Goal: Task Accomplishment & Management: Manage account settings

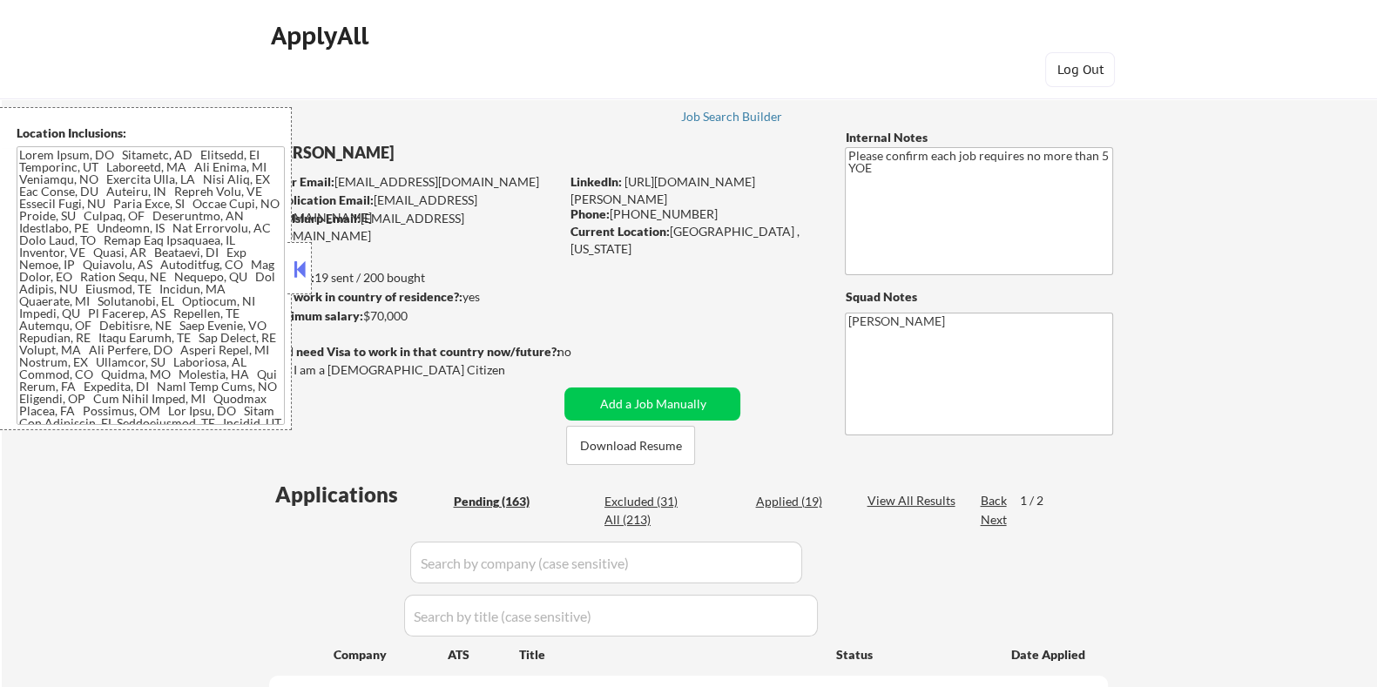
click at [298, 267] on button at bounding box center [299, 269] width 19 height 26
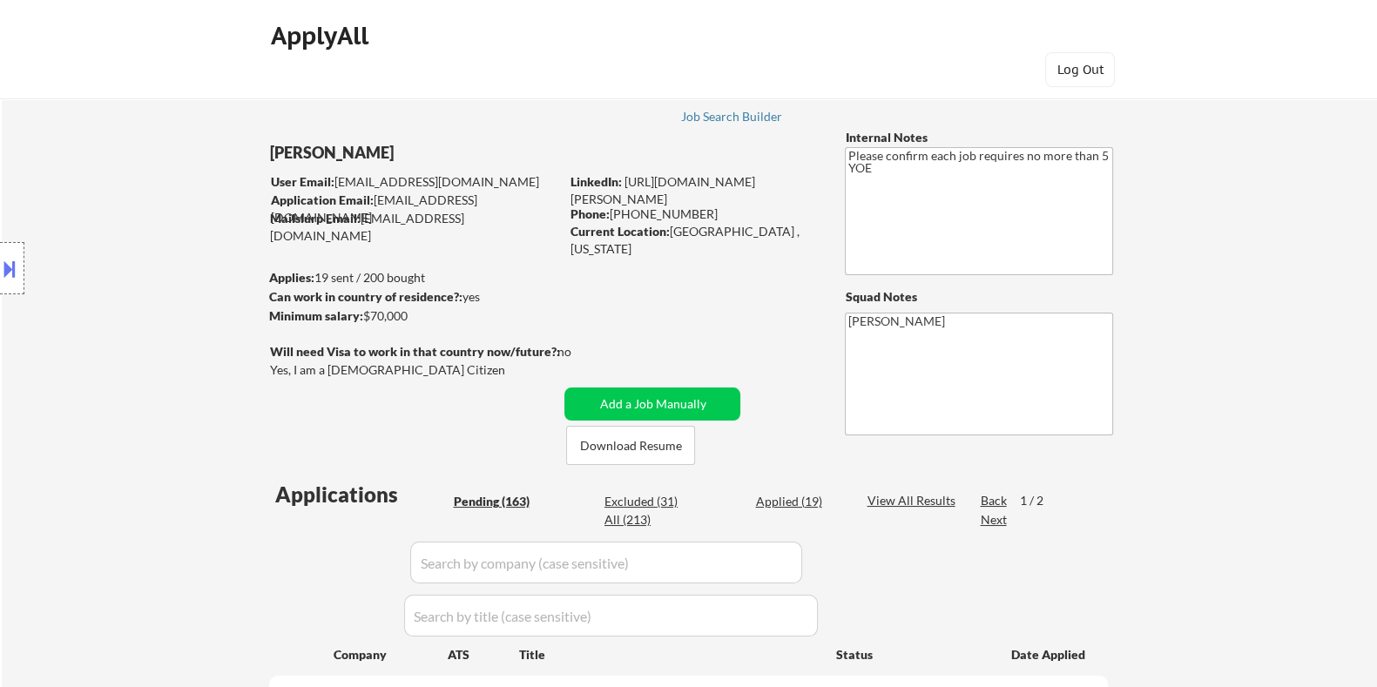
select select ""pending""
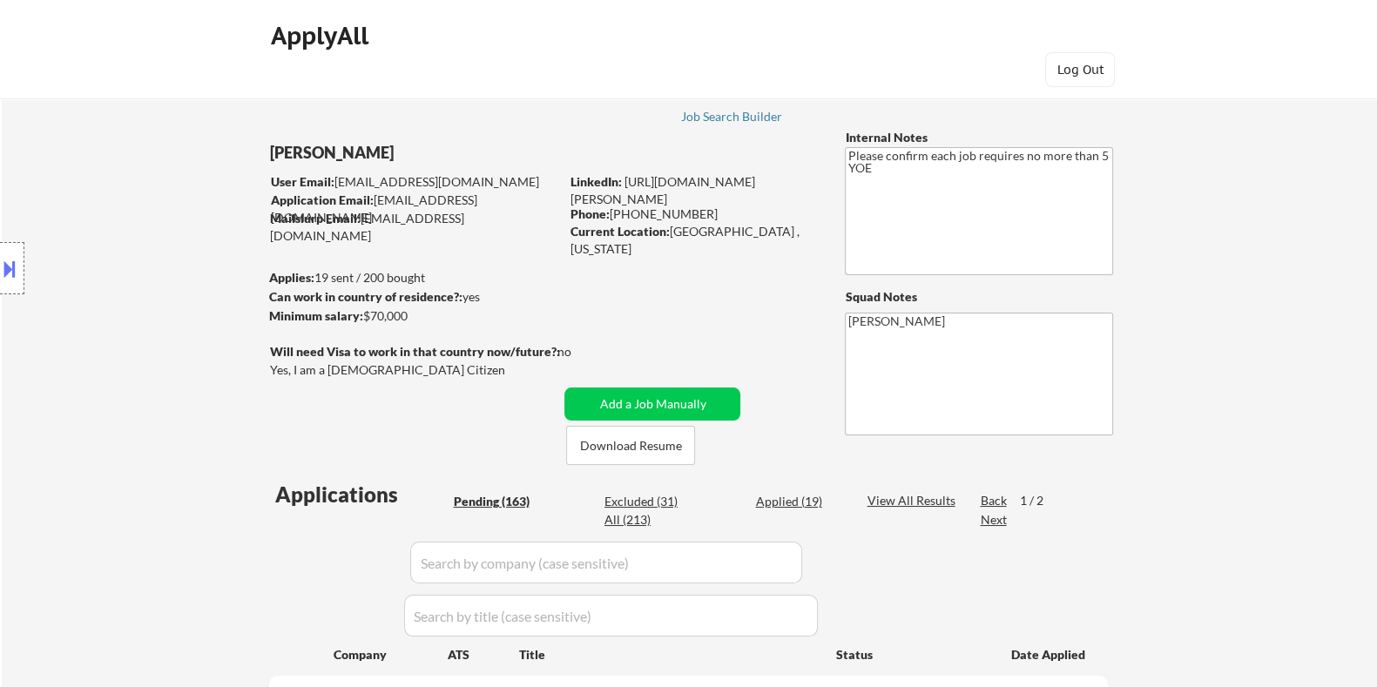
select select ""pending""
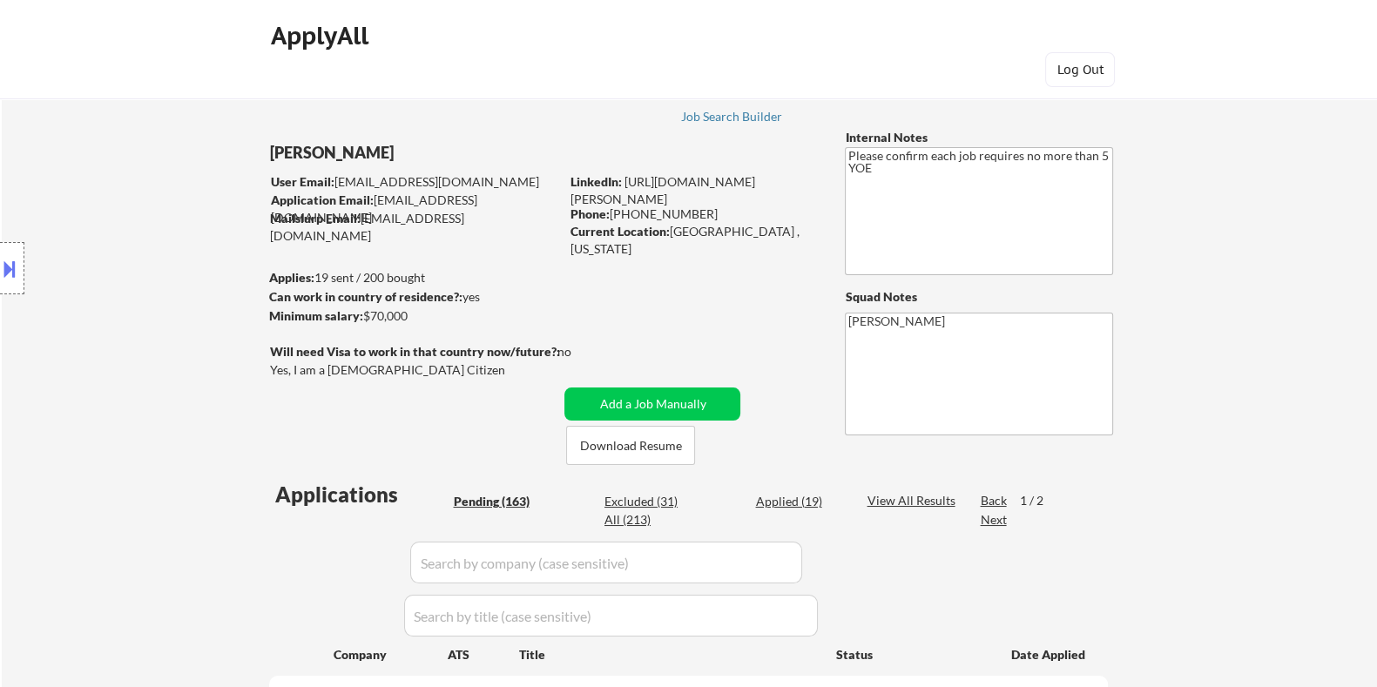
select select ""pending""
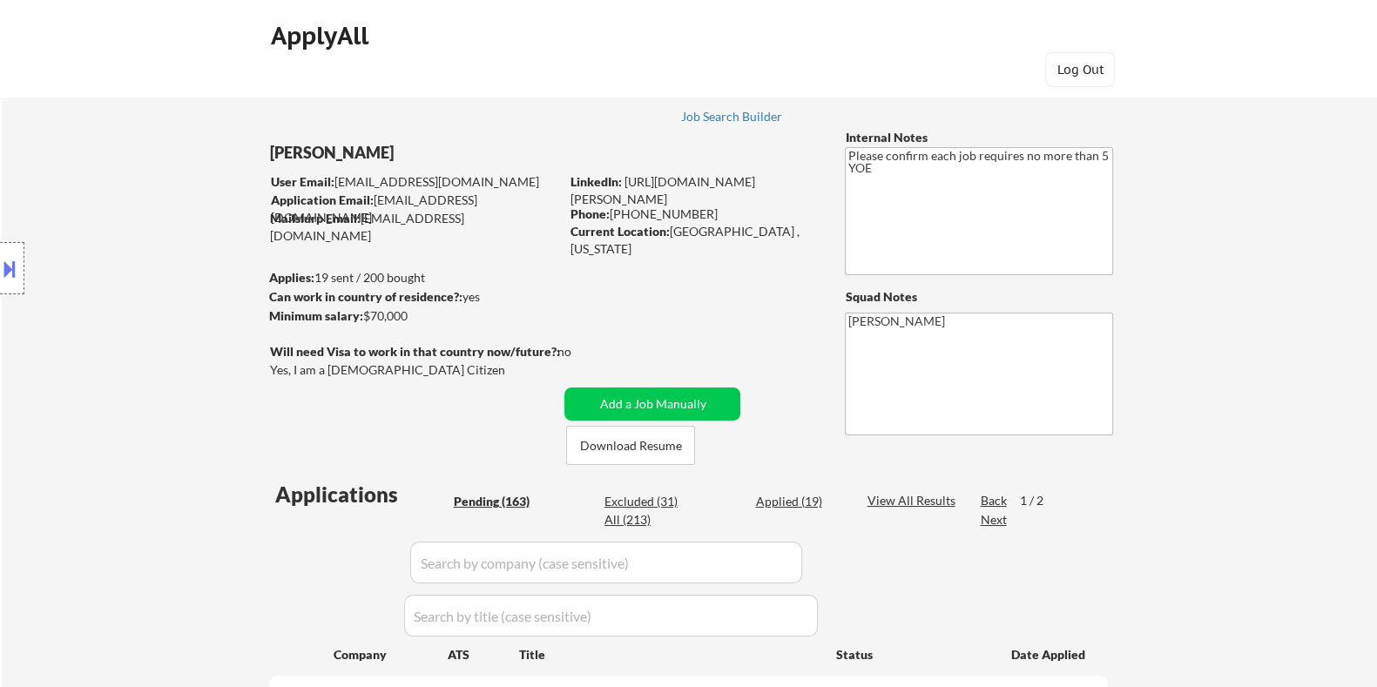
select select ""pending""
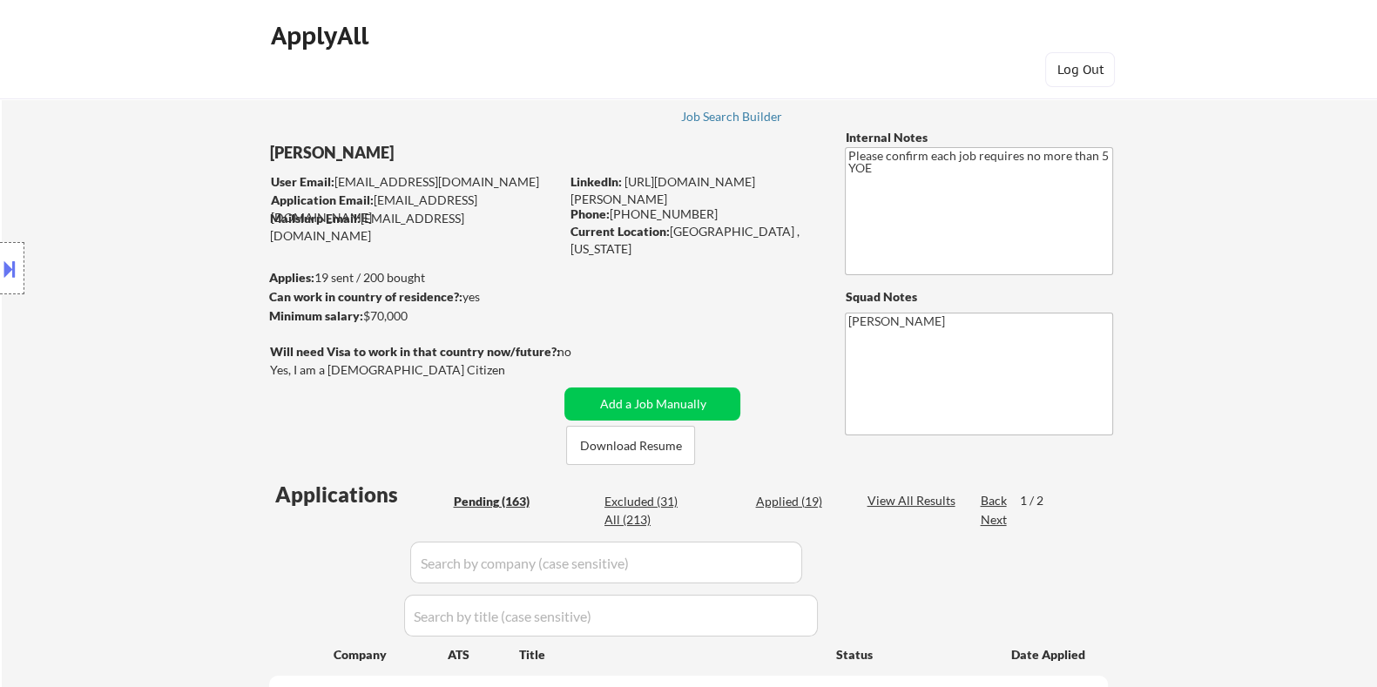
select select ""pending""
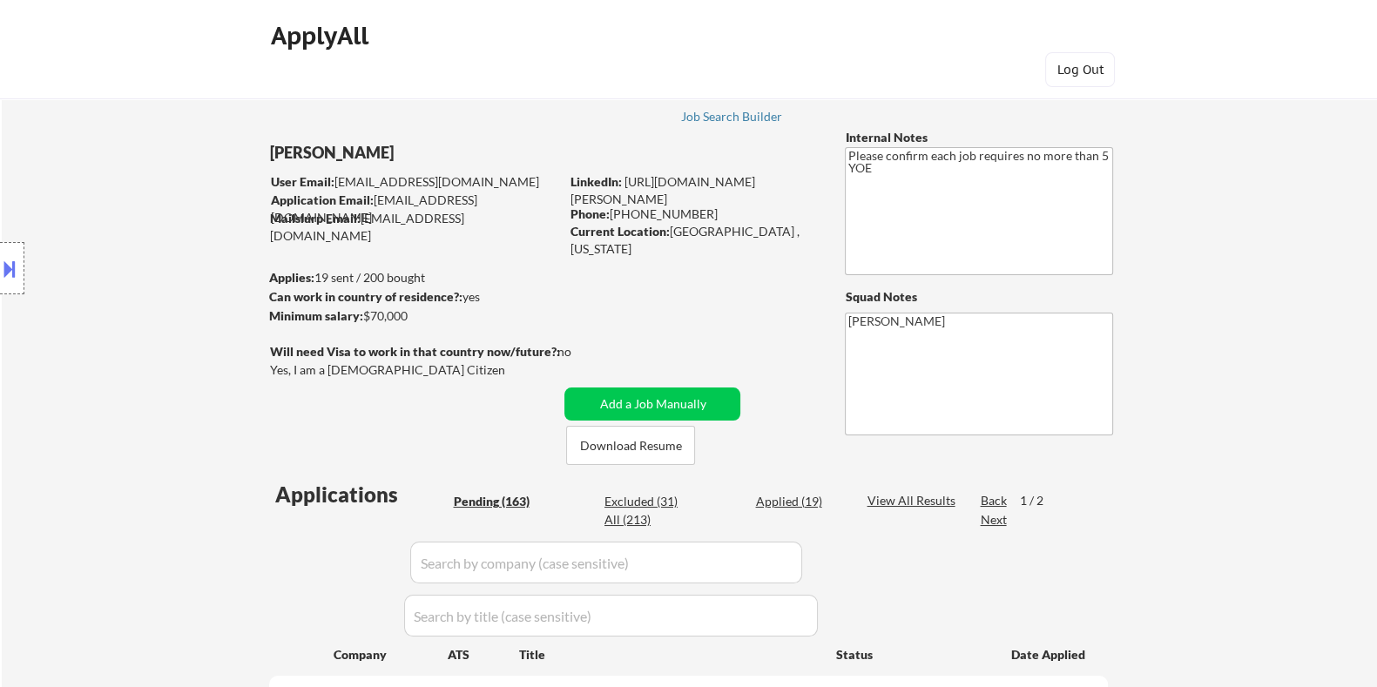
select select ""pending""
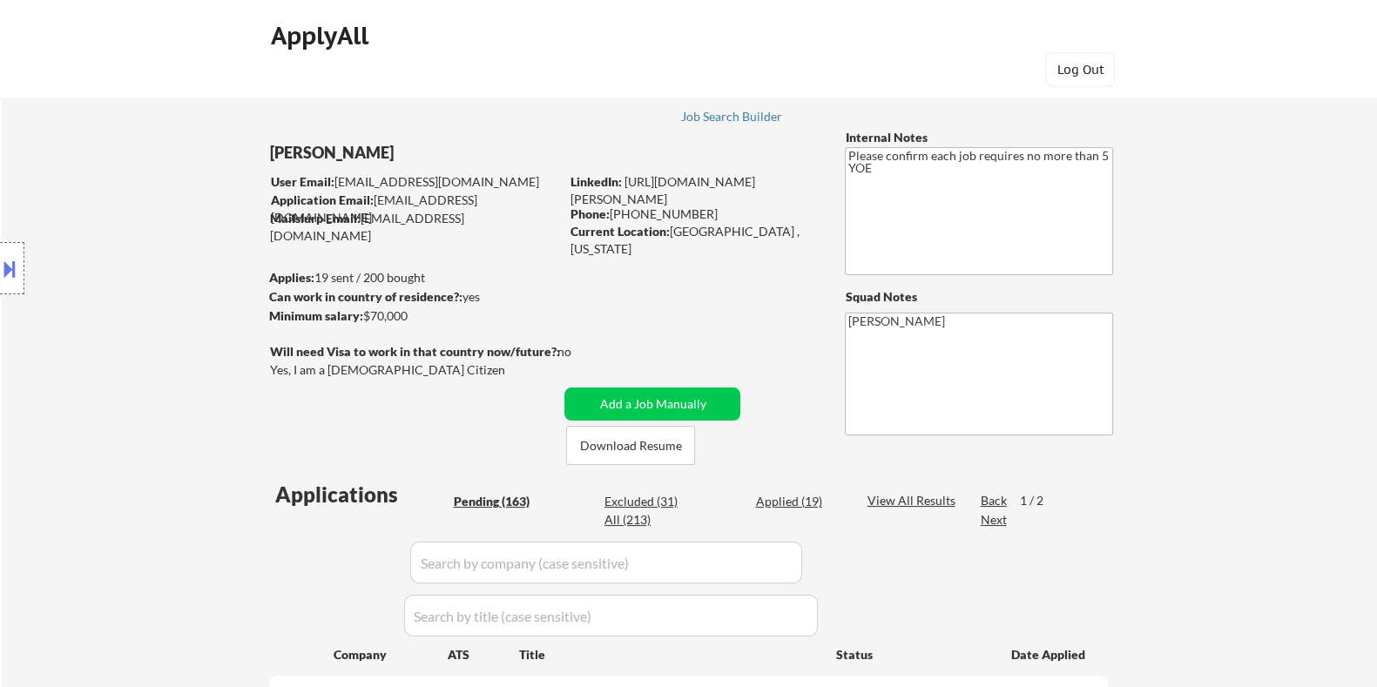
select select ""pending""
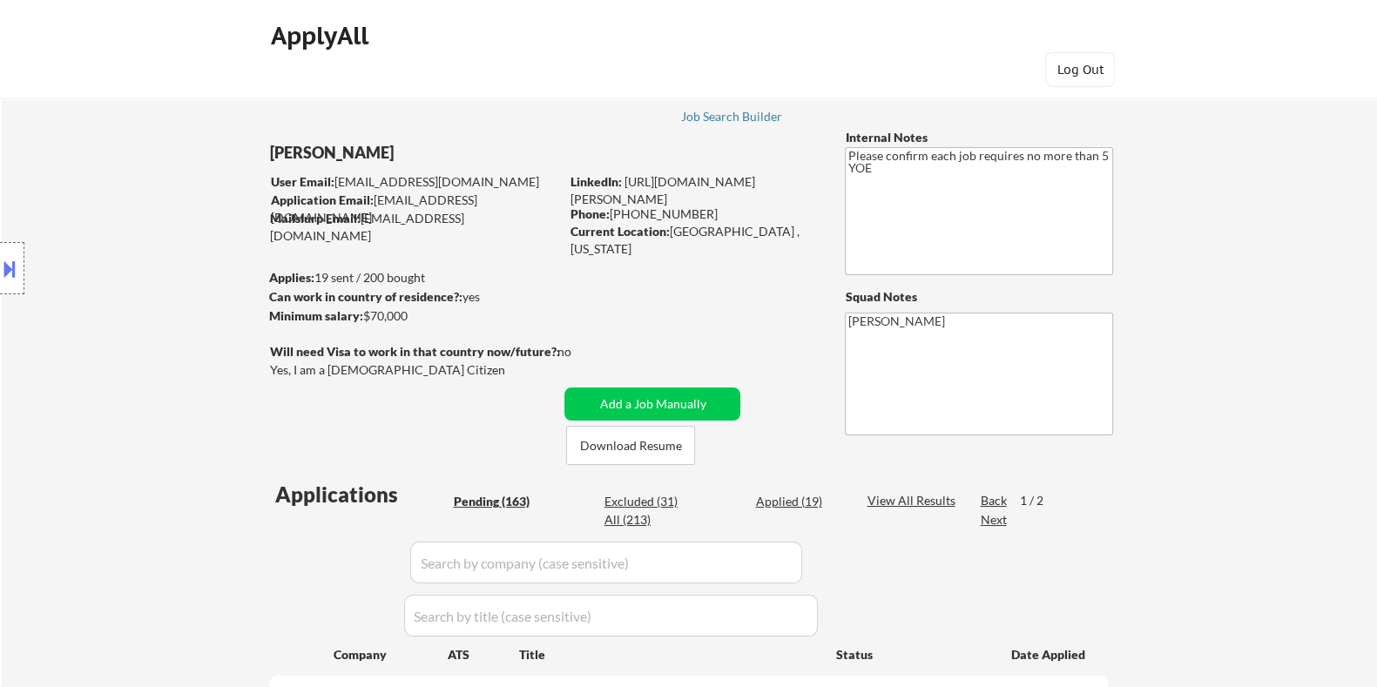
select select ""pending""
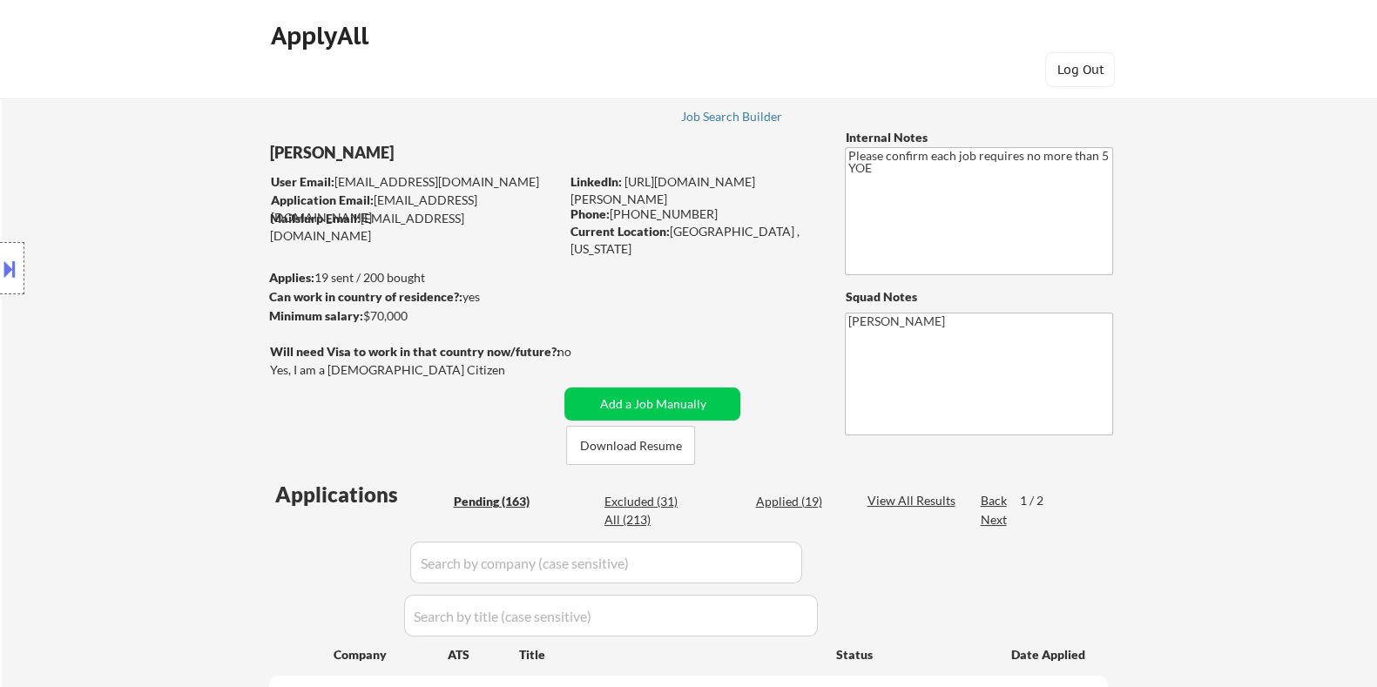
select select ""pending""
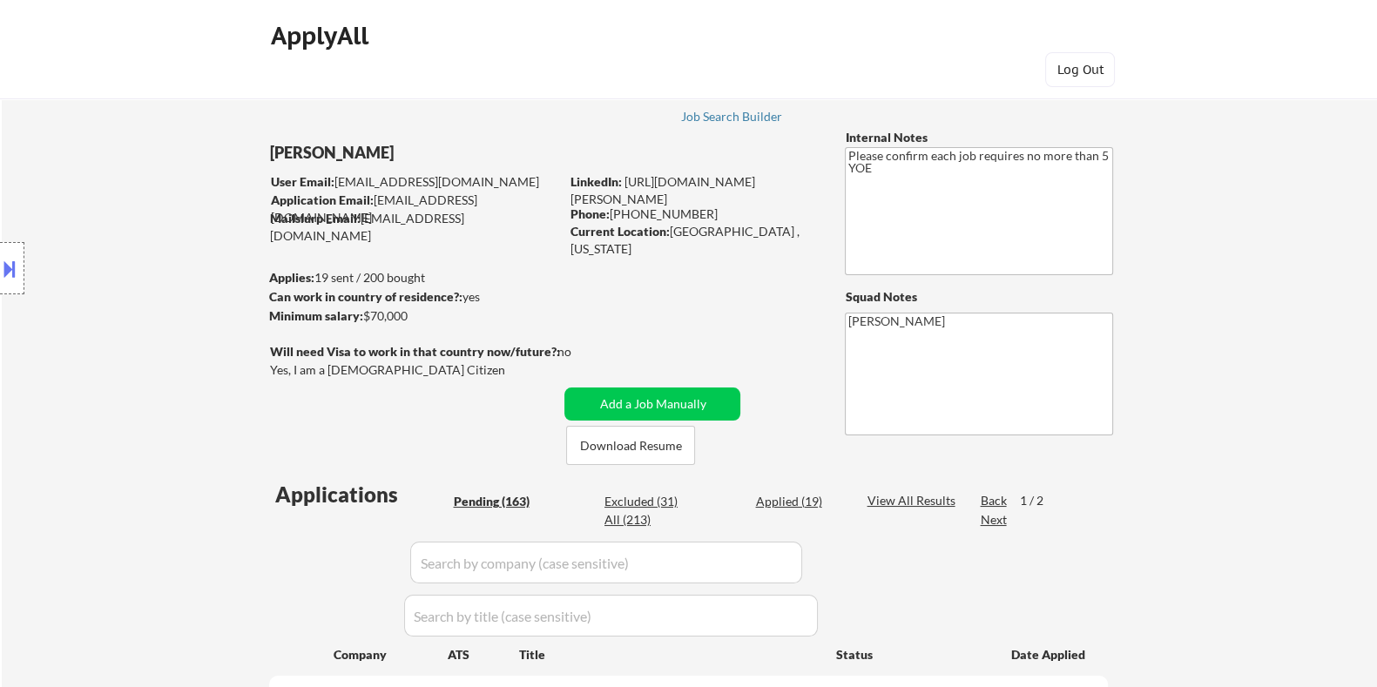
select select ""pending""
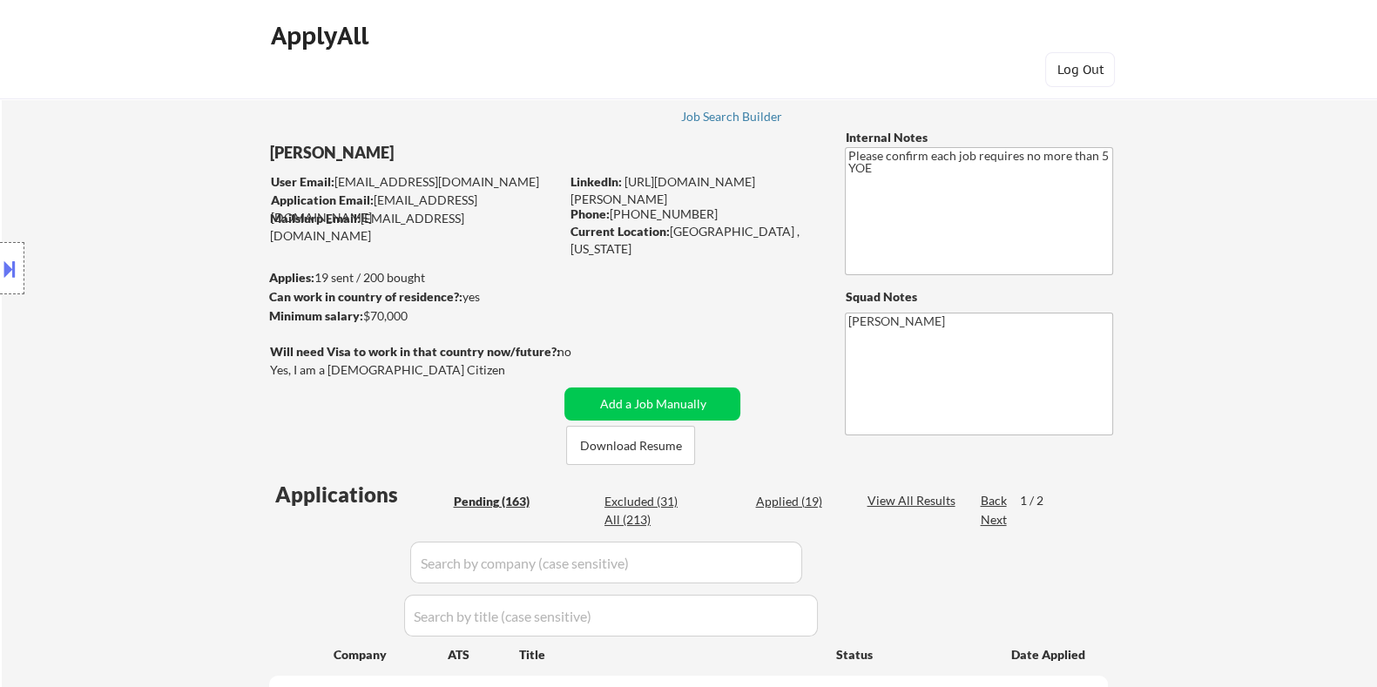
select select ""pending""
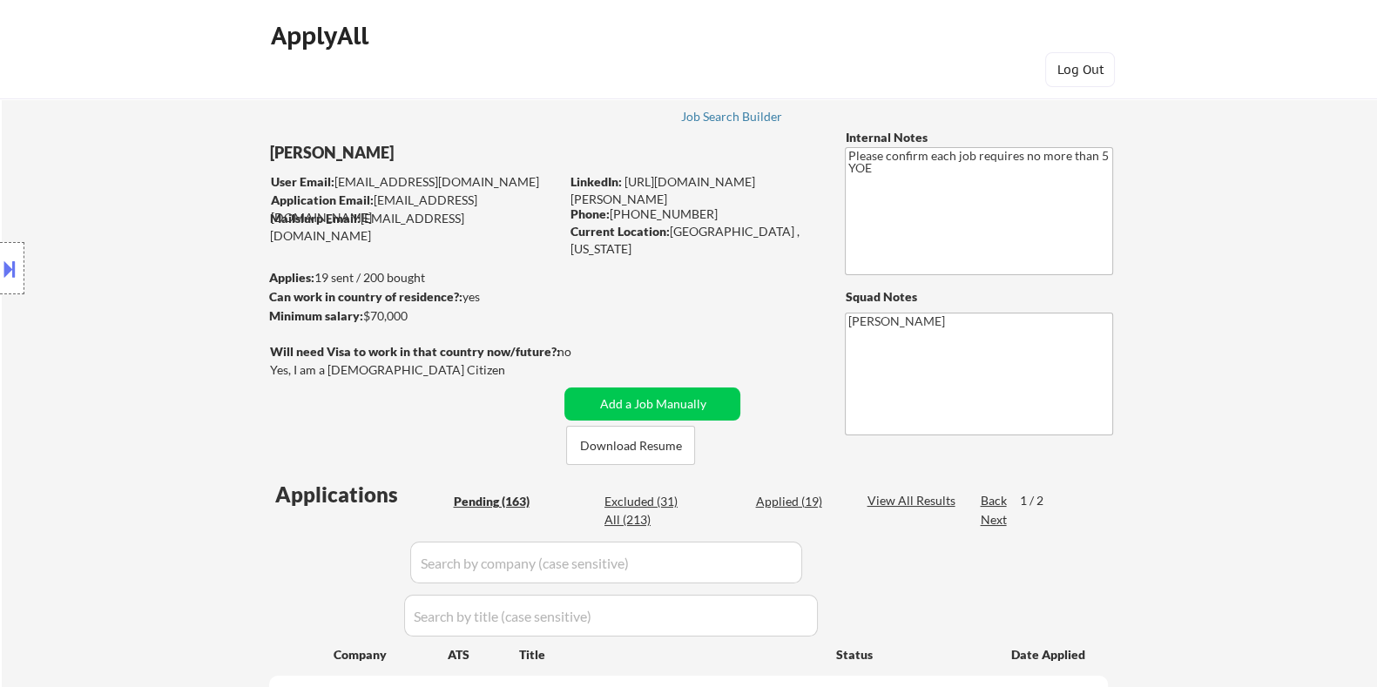
select select ""pending""
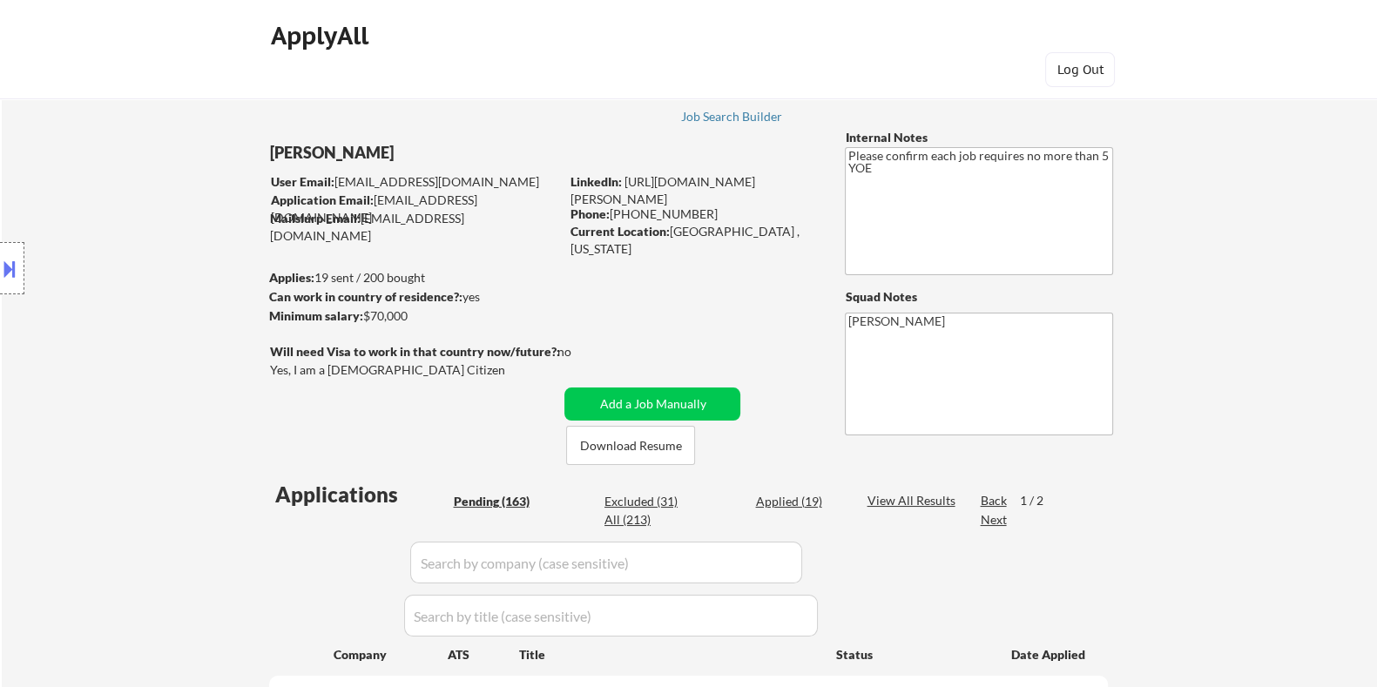
select select ""pending""
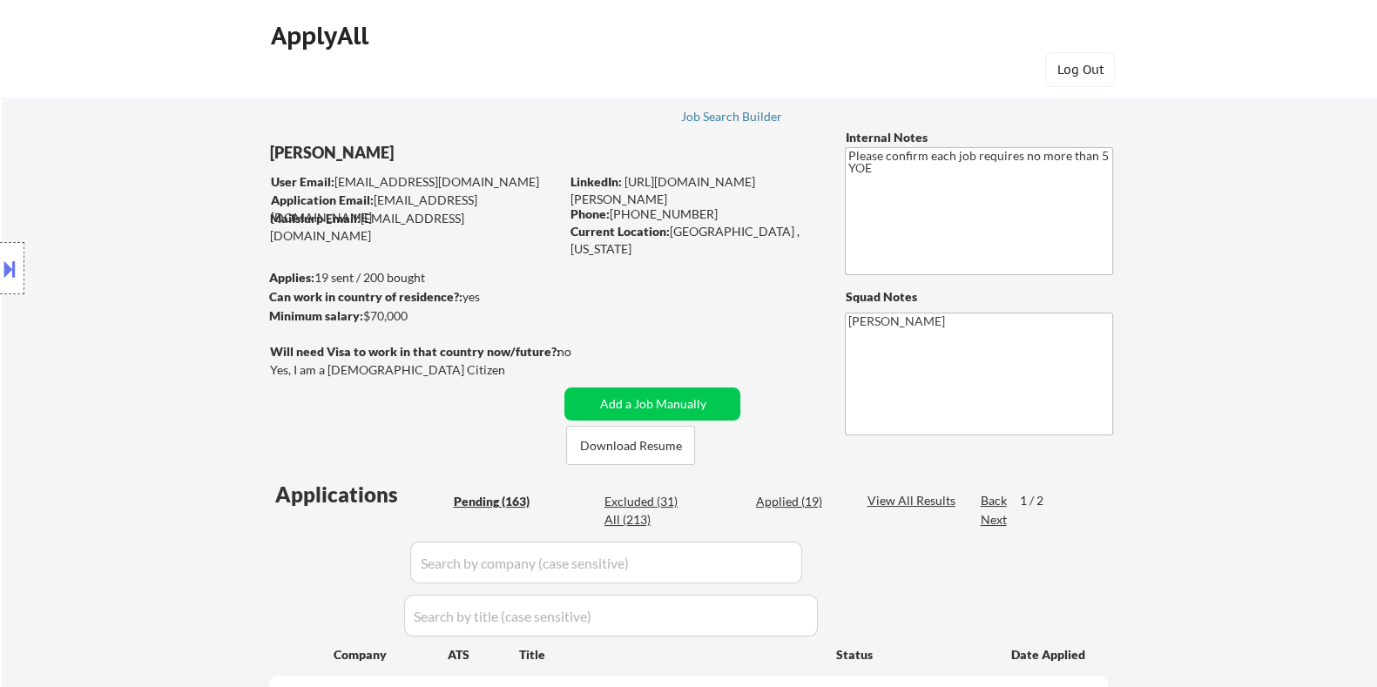
select select ""pending""
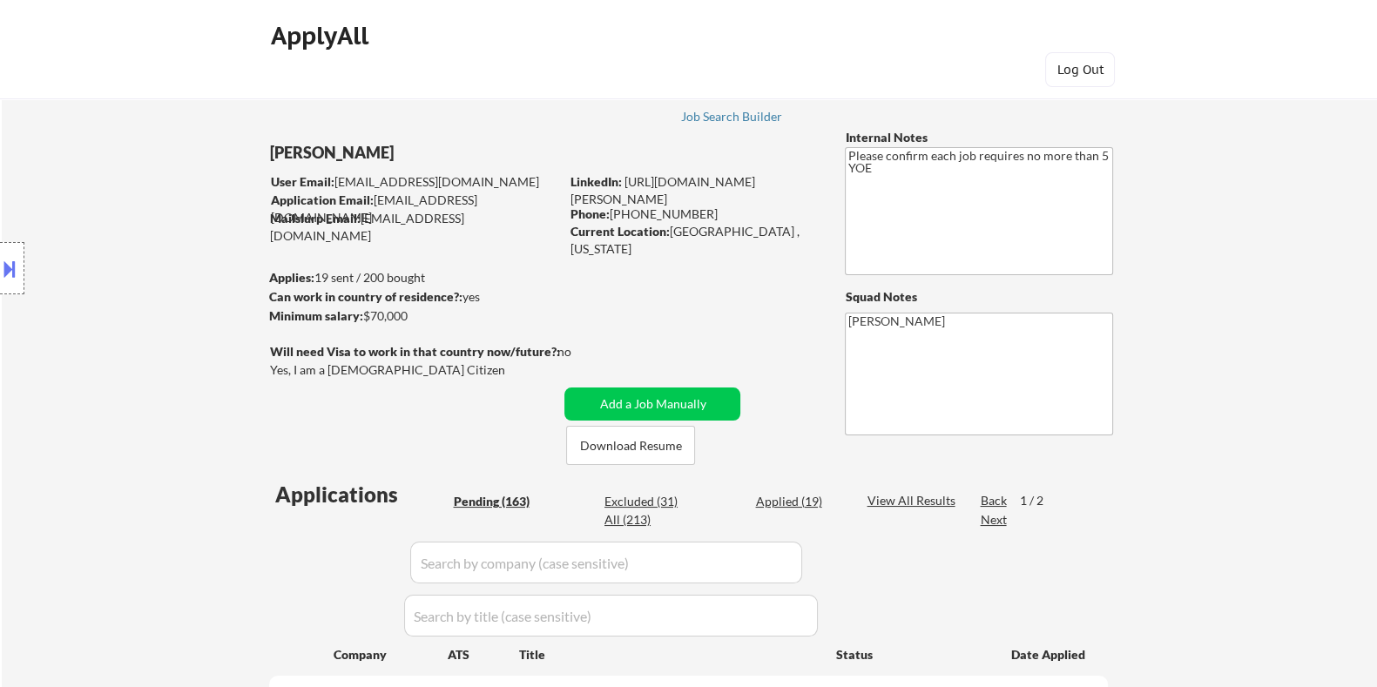
select select ""pending""
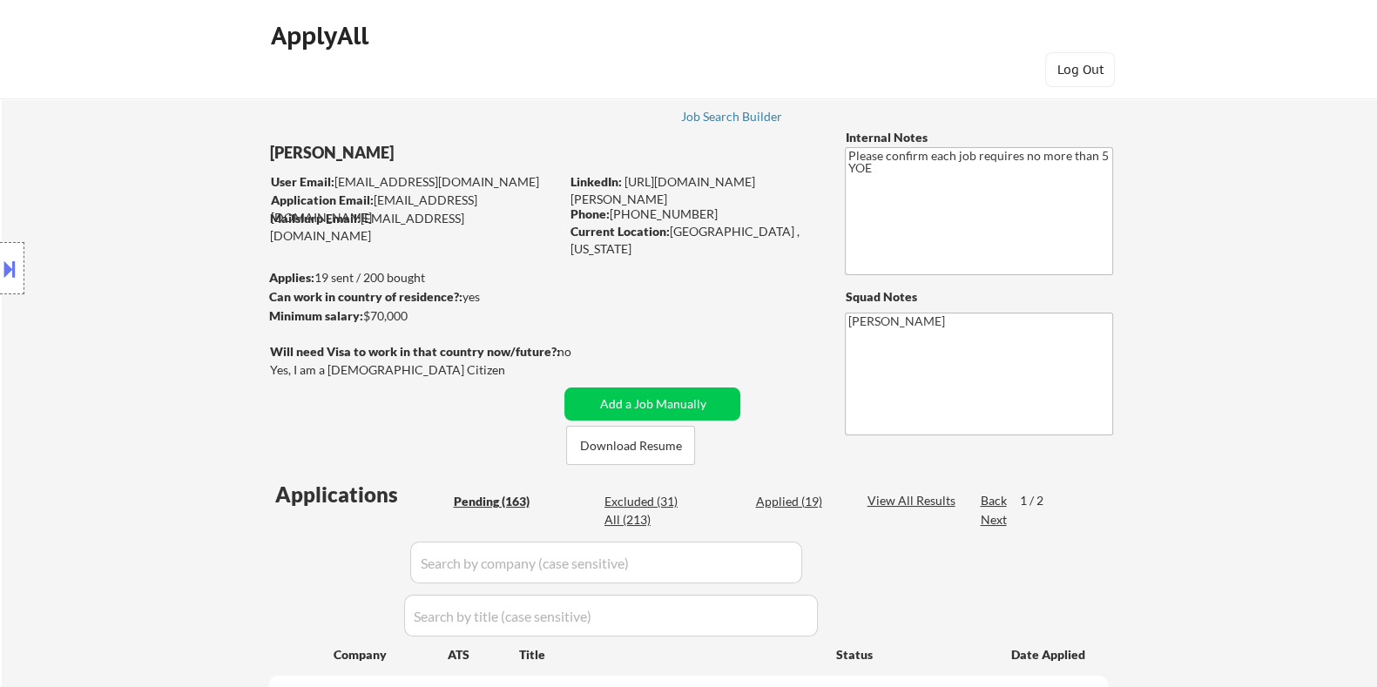
select select ""pending""
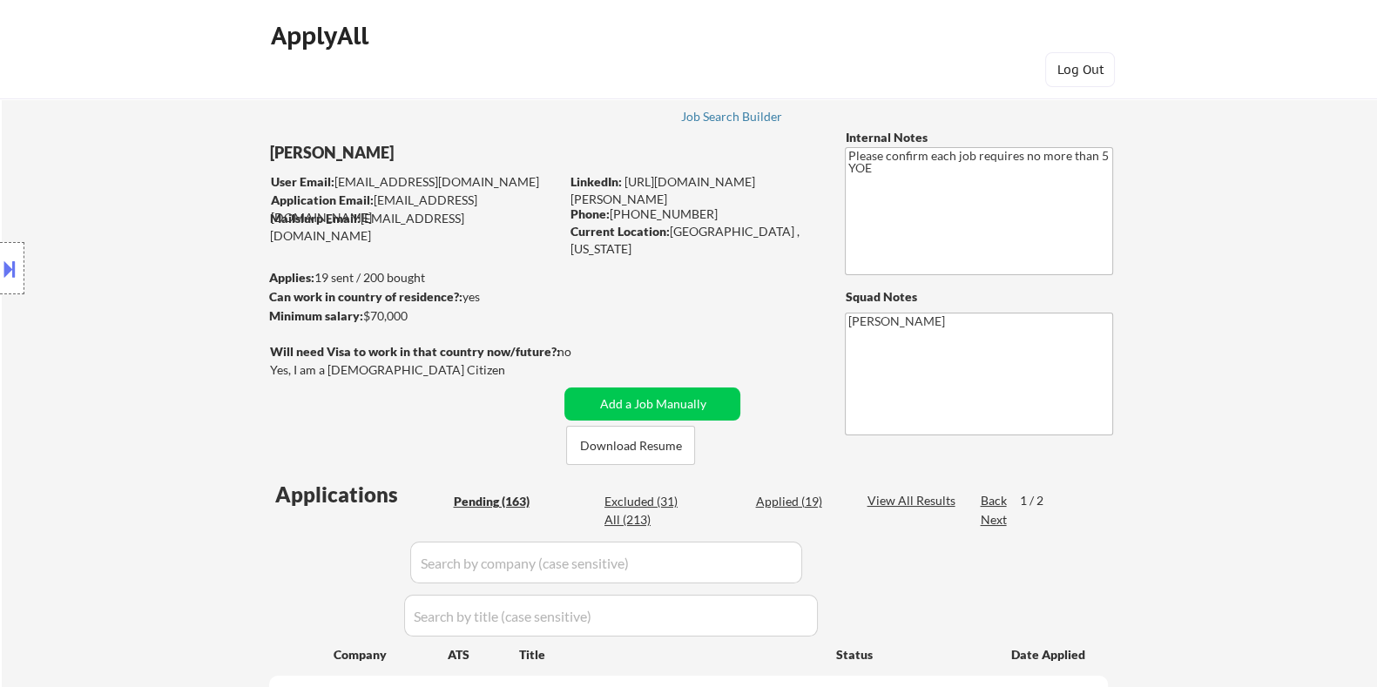
select select ""pending""
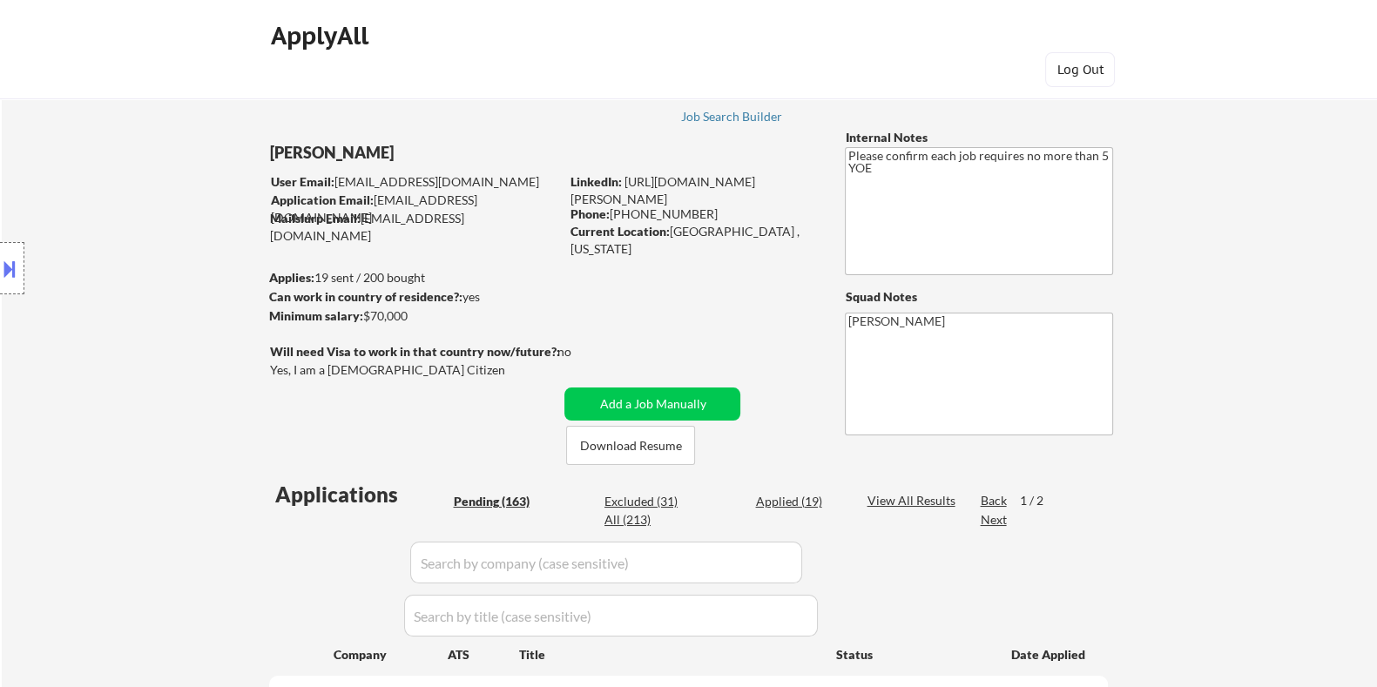
select select ""pending""
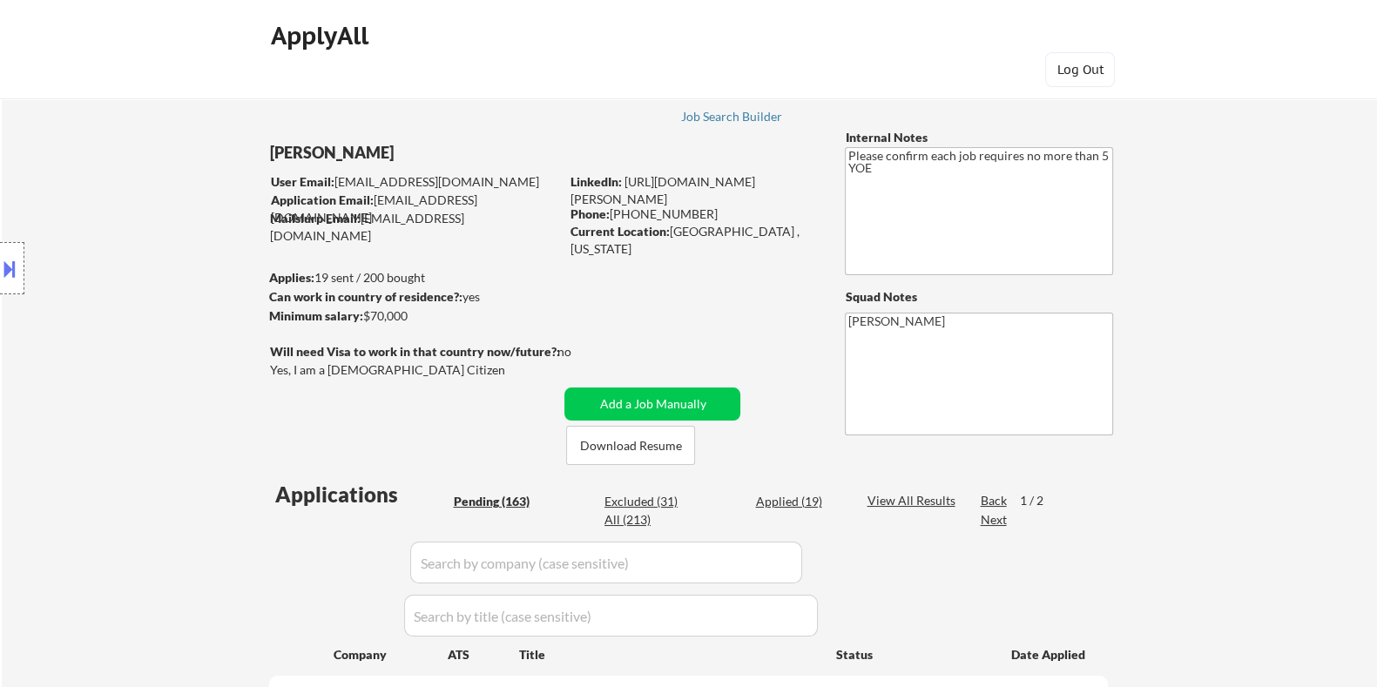
select select ""pending""
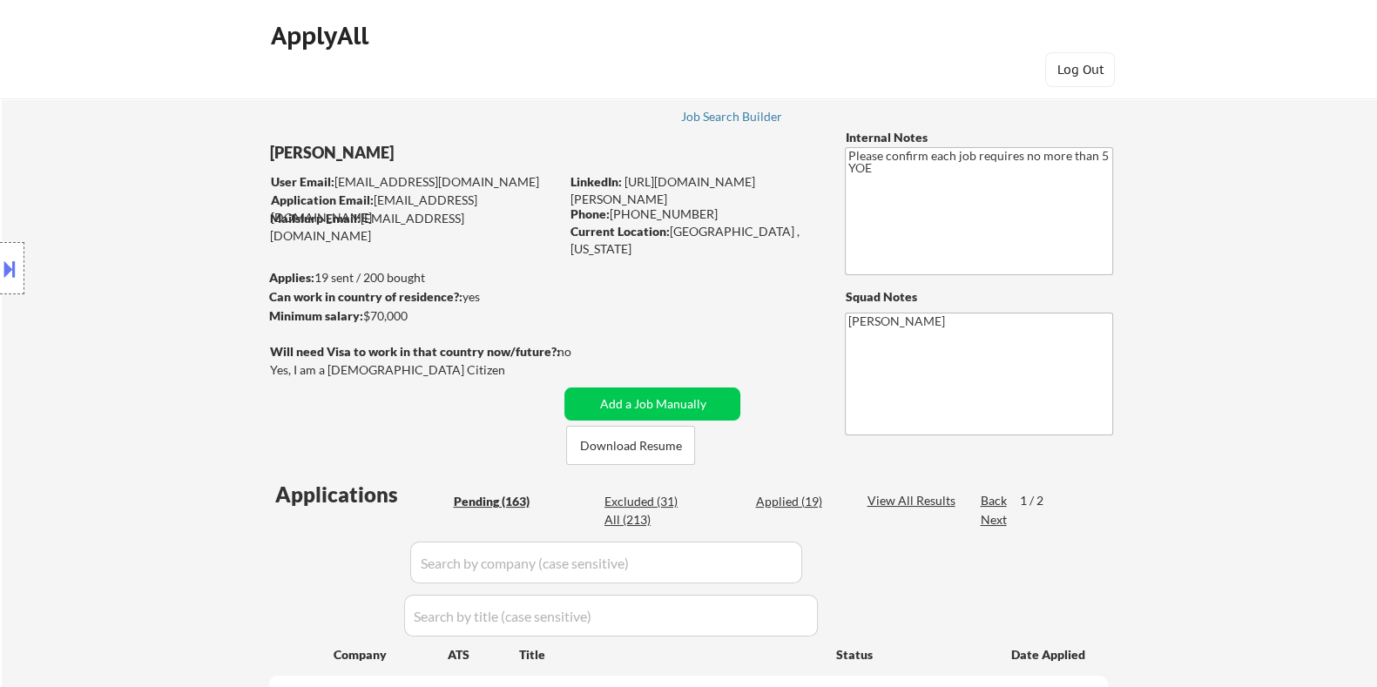
select select ""pending""
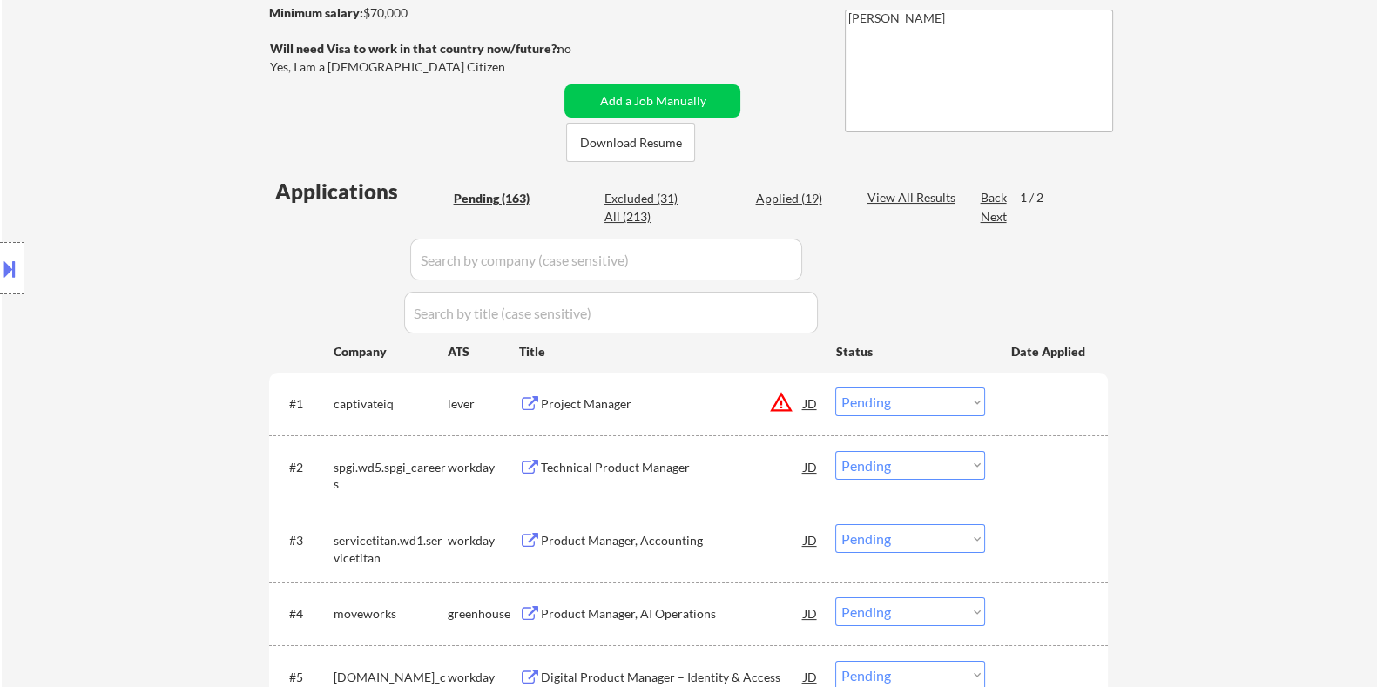
scroll to position [435, 0]
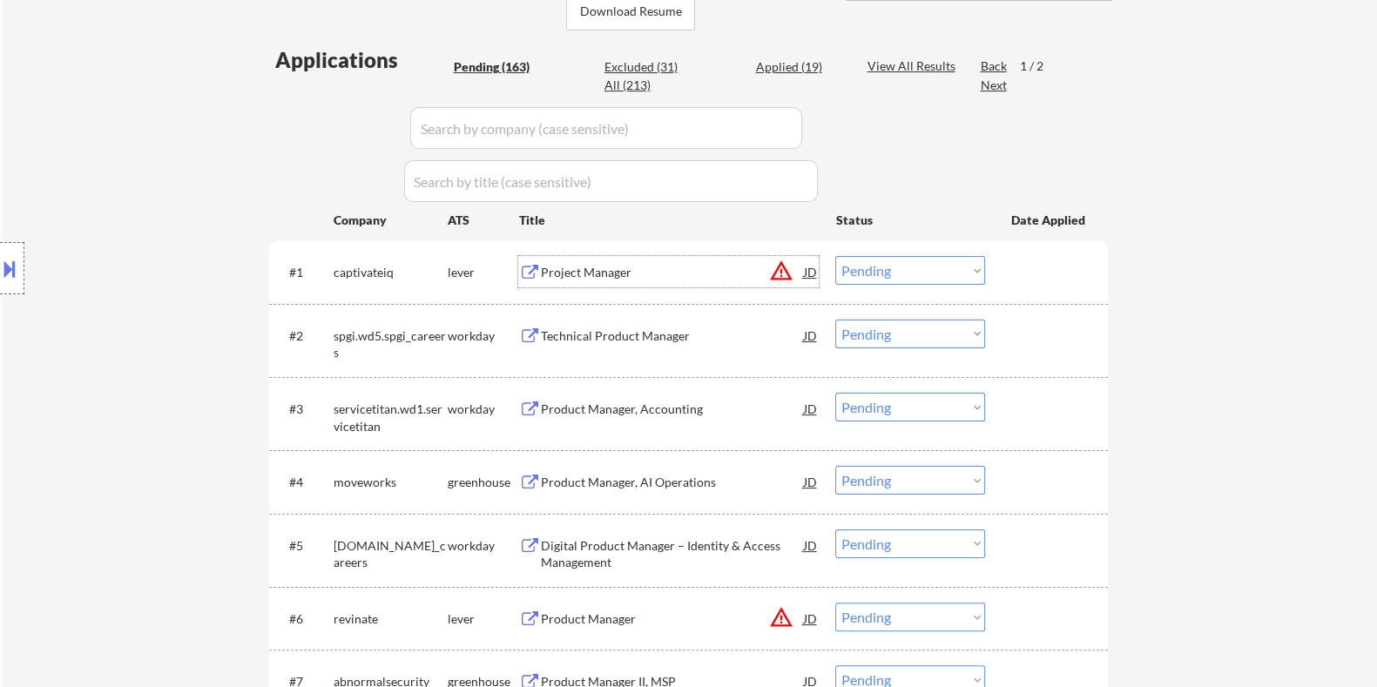
click at [597, 267] on div "Project Manager" at bounding box center [671, 272] width 263 height 17
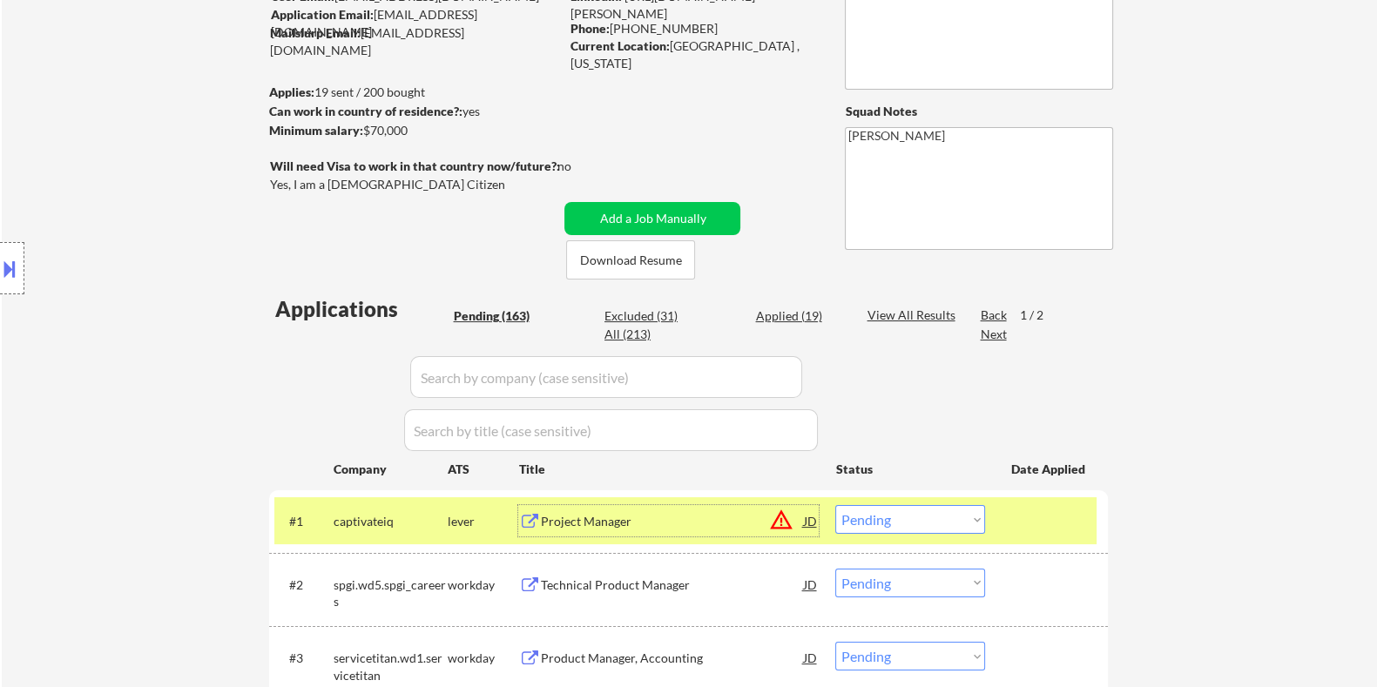
scroll to position [327, 0]
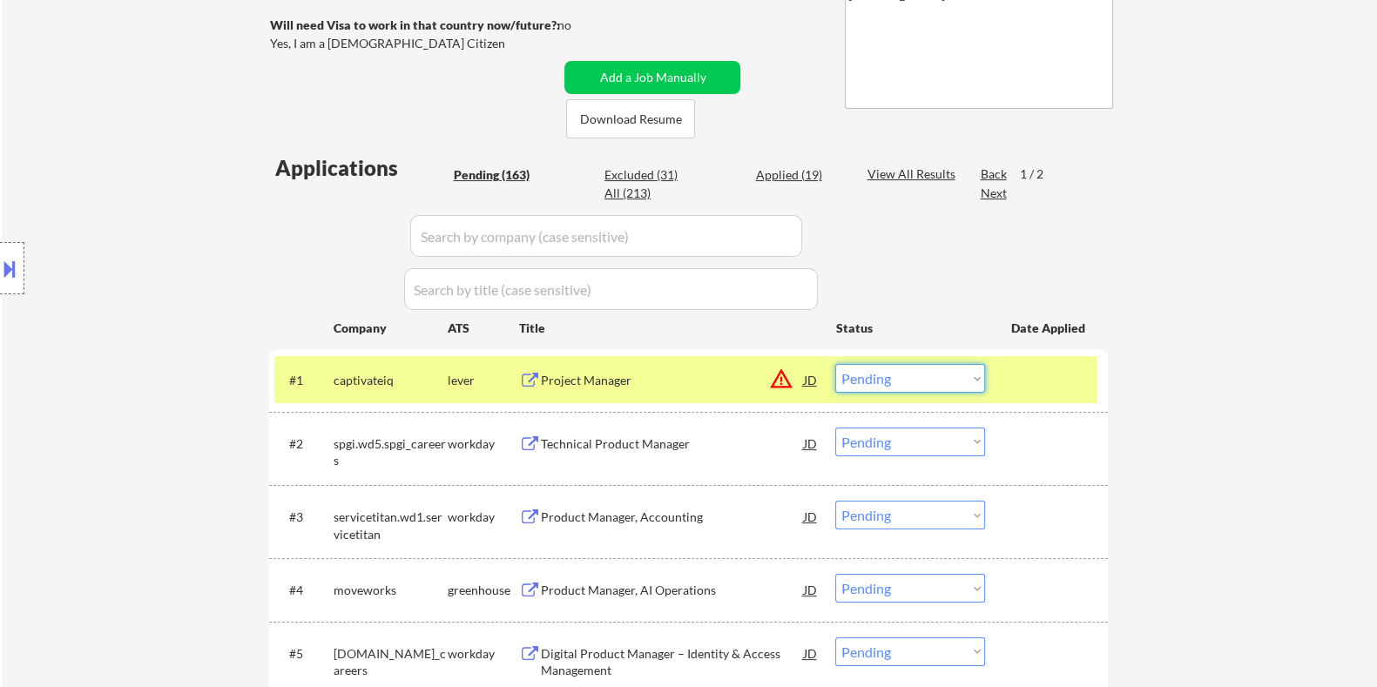
click at [961, 387] on select "Choose an option... Pending Applied Excluded (Questions) Excluded (Expired) Exc…" at bounding box center [910, 378] width 150 height 29
click at [835, 364] on select "Choose an option... Pending Applied Excluded (Questions) Excluded (Expired) Exc…" at bounding box center [910, 378] width 150 height 29
select select ""pending""
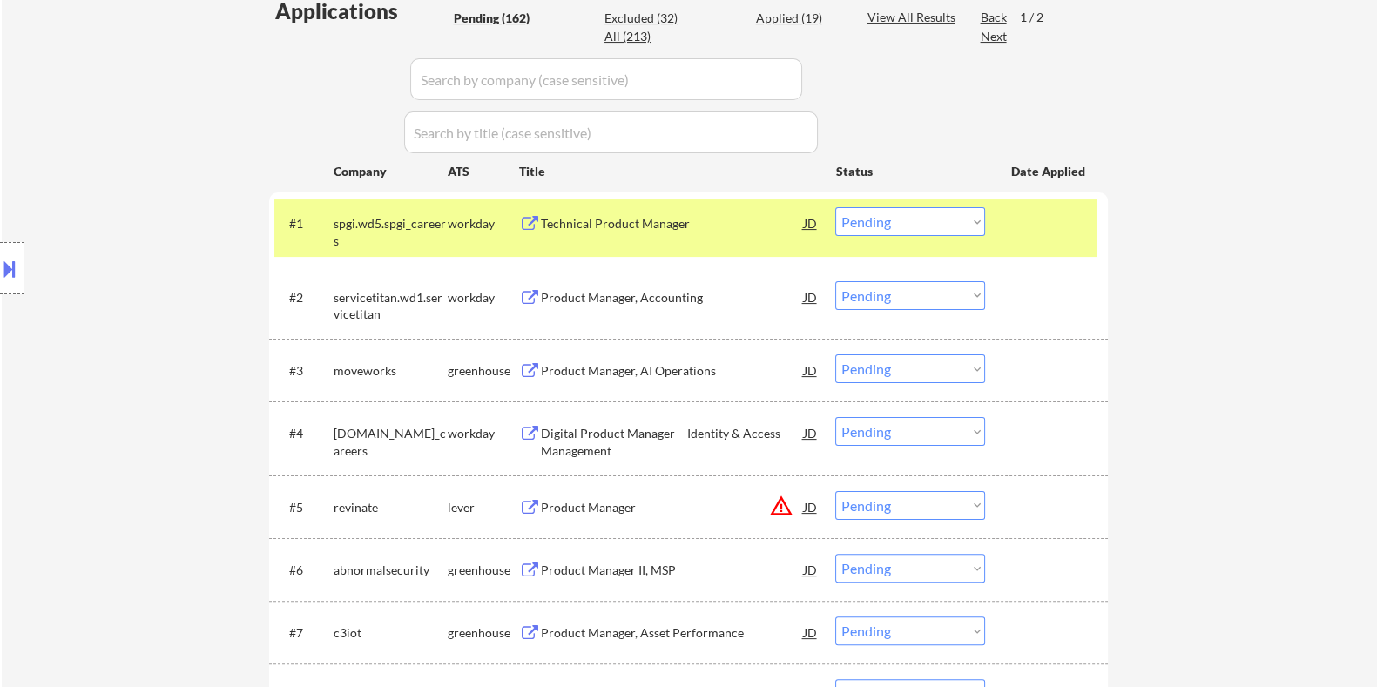
scroll to position [544, 0]
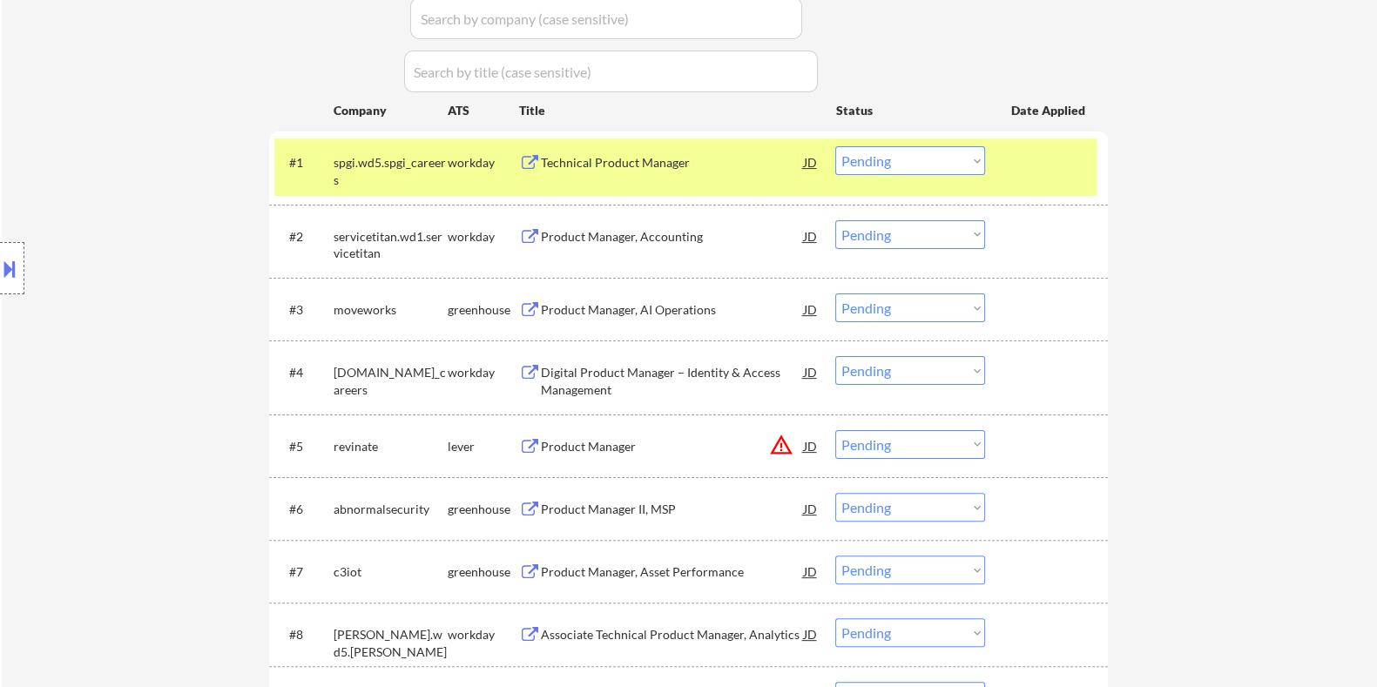
click at [575, 446] on div "Product Manager" at bounding box center [671, 446] width 263 height 17
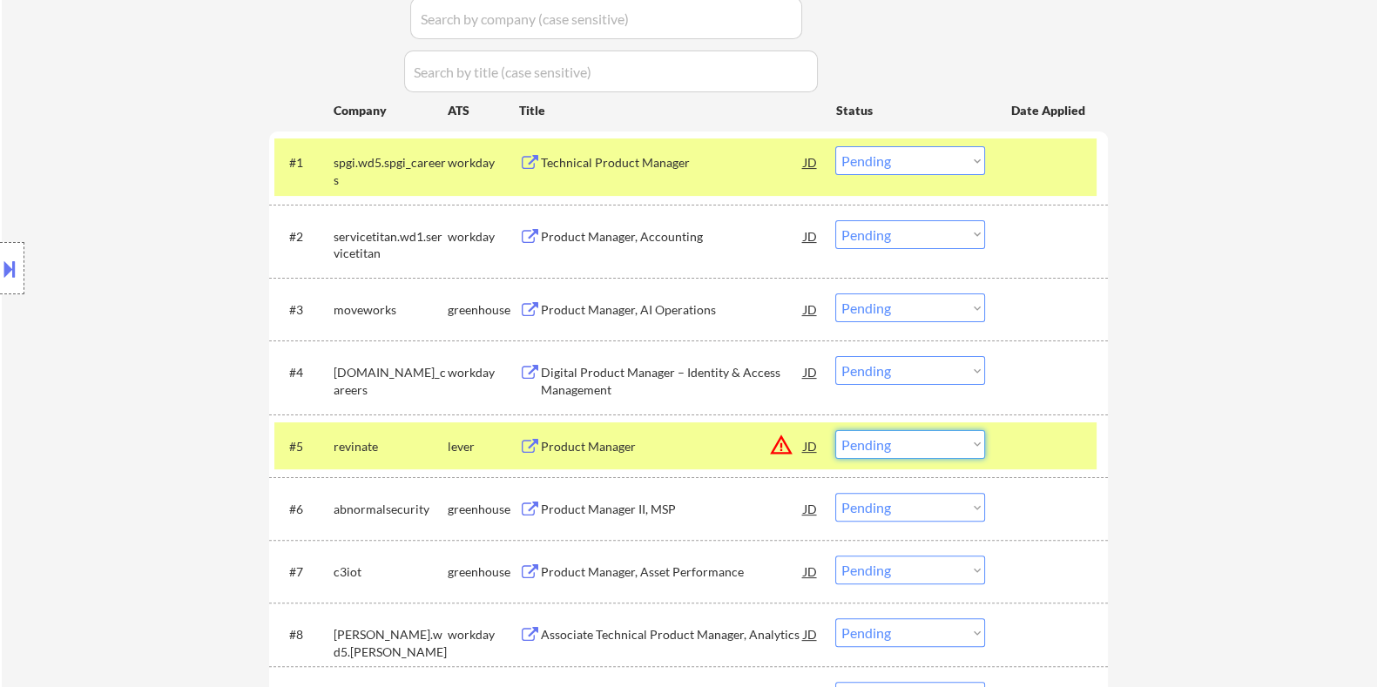
click at [976, 450] on select "Choose an option... Pending Applied Excluded (Questions) Excluded (Expired) Exc…" at bounding box center [910, 444] width 150 height 29
click at [835, 430] on select "Choose an option... Pending Applied Excluded (Questions) Excluded (Expired) Exc…" at bounding box center [910, 444] width 150 height 29
click at [13, 266] on button at bounding box center [9, 268] width 19 height 29
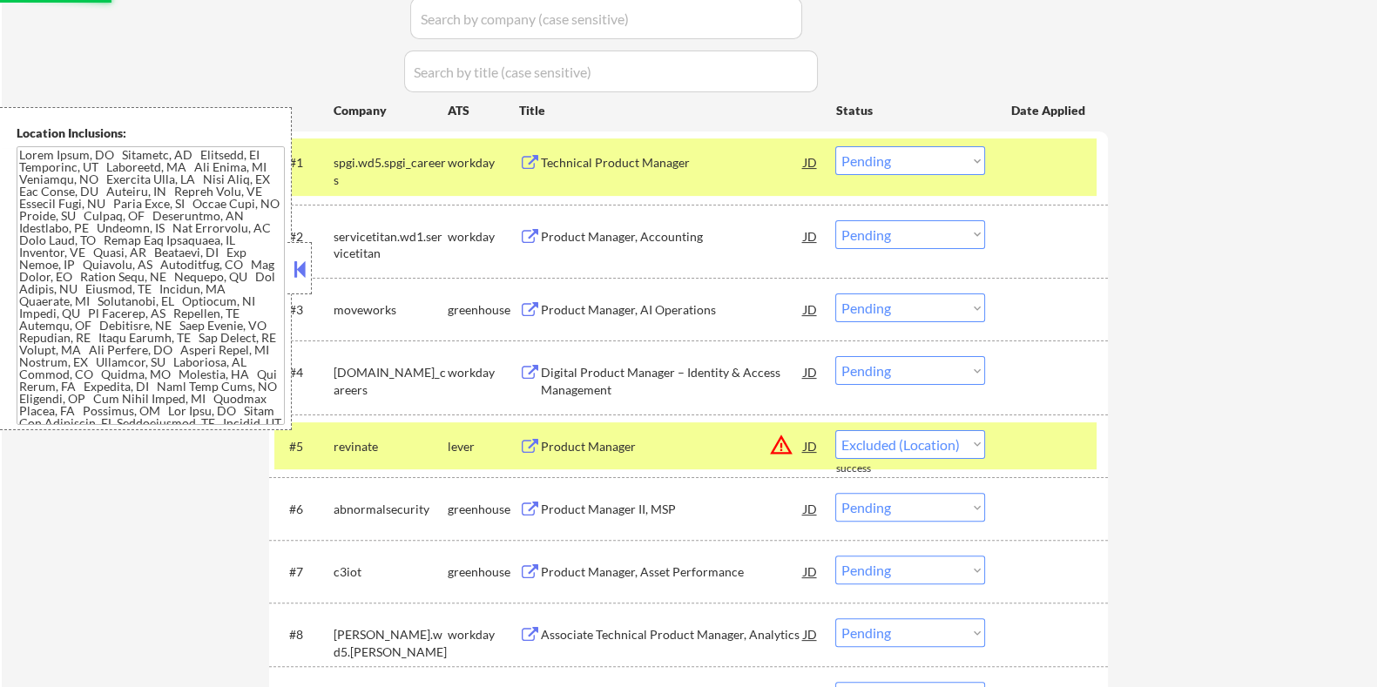
select select ""pending""
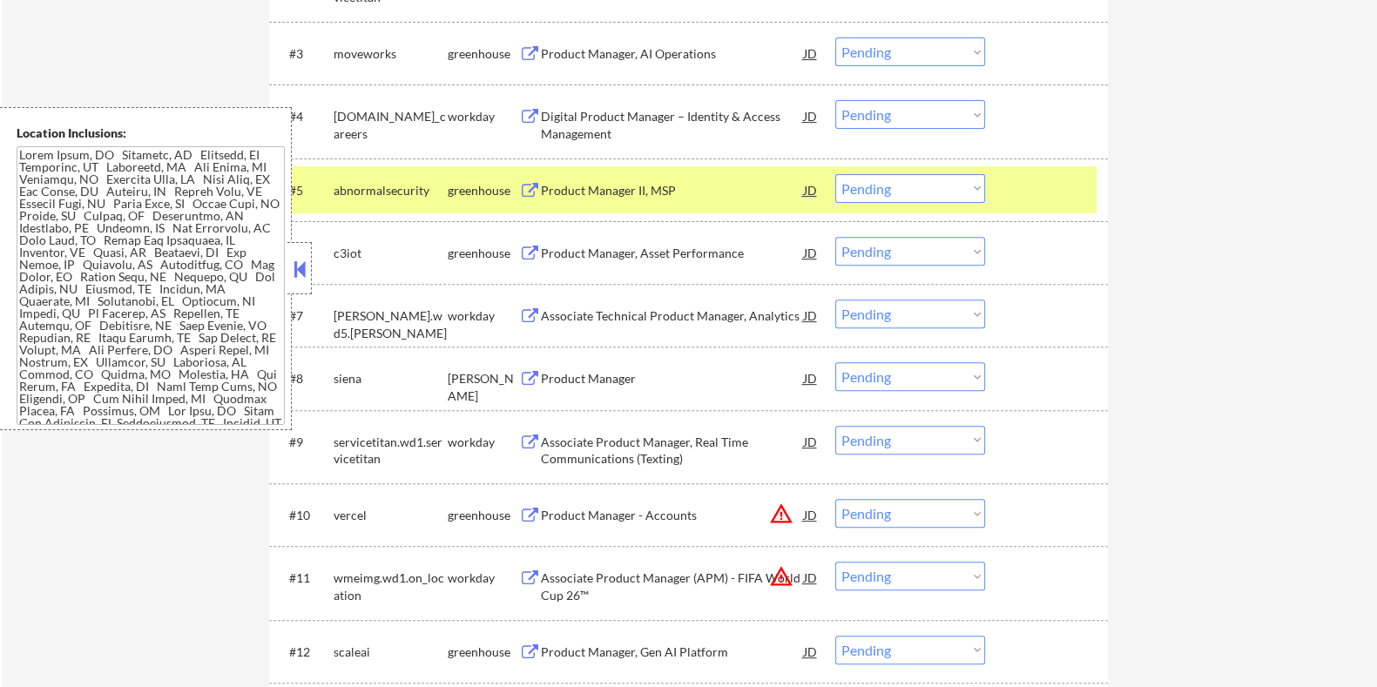
scroll to position [870, 0]
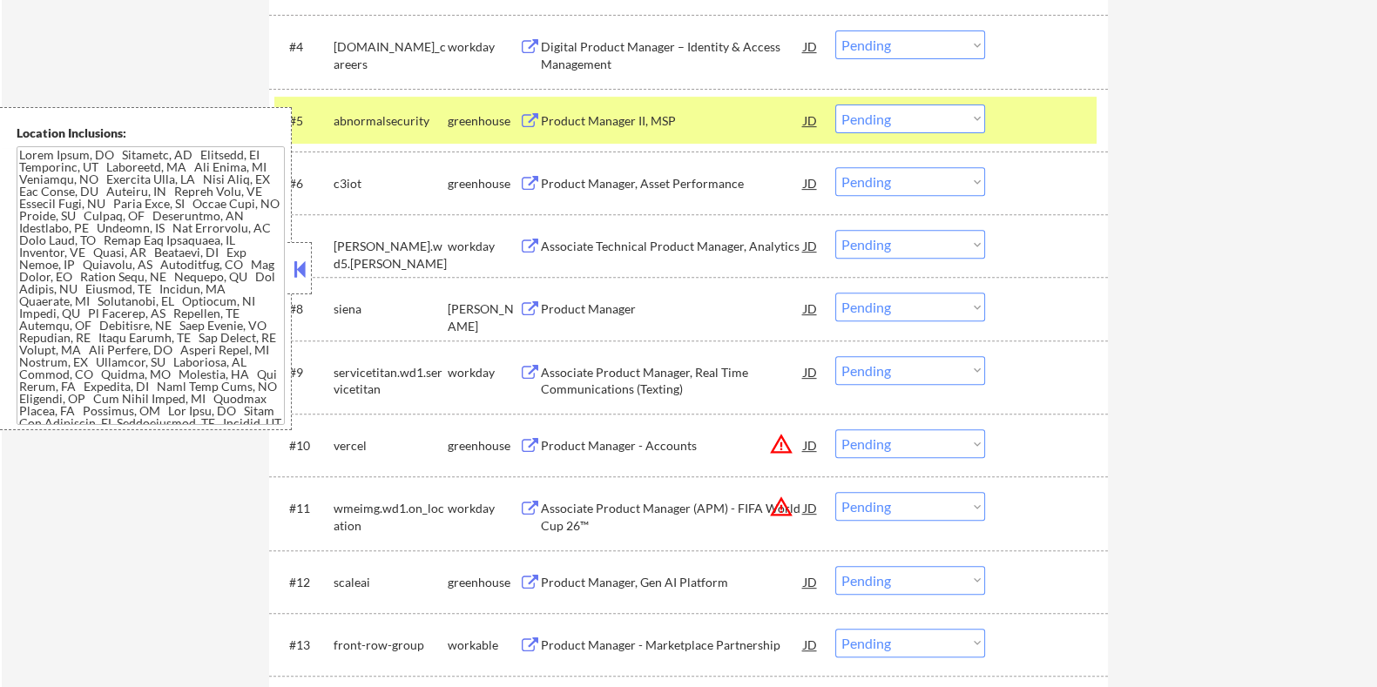
click at [583, 311] on div "Product Manager" at bounding box center [671, 308] width 263 height 17
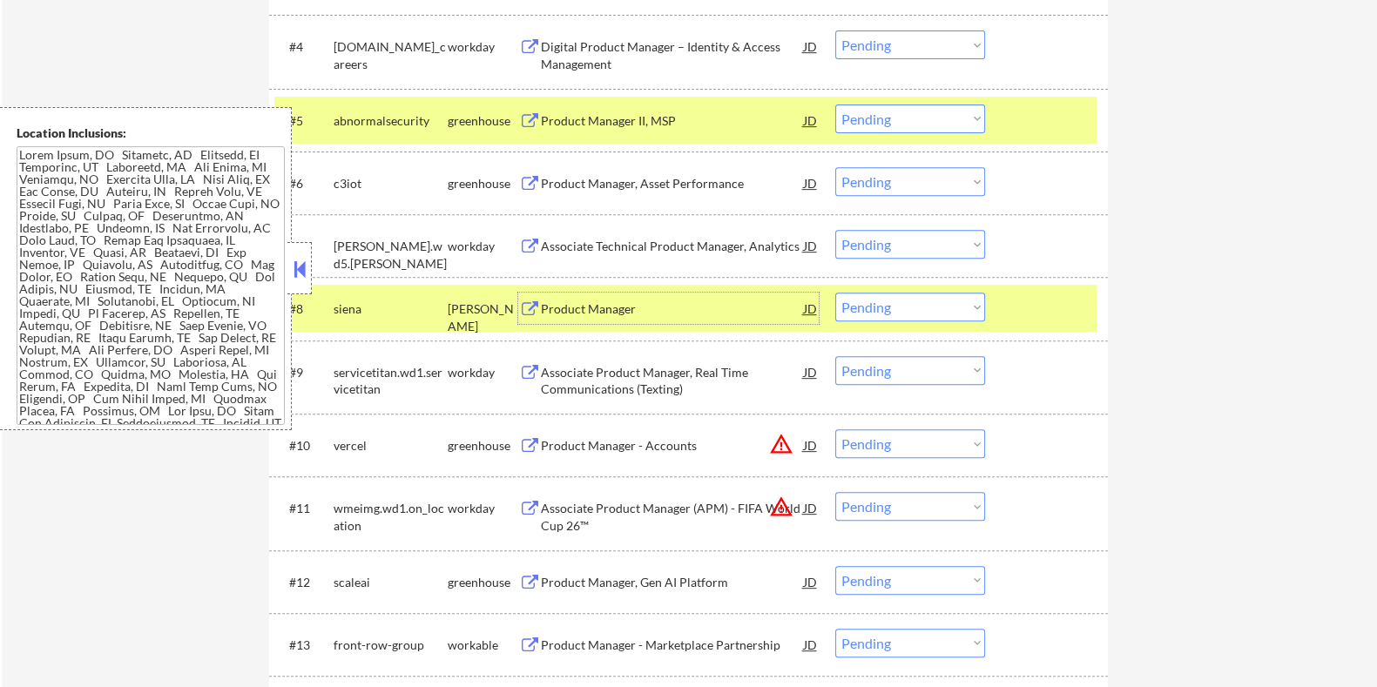
click at [939, 311] on select "Choose an option... Pending Applied Excluded (Questions) Excluded (Expired) Exc…" at bounding box center [910, 307] width 150 height 29
click at [835, 293] on select "Choose an option... Pending Applied Excluded (Questions) Excluded (Expired) Exc…" at bounding box center [910, 307] width 150 height 29
select select ""pending""
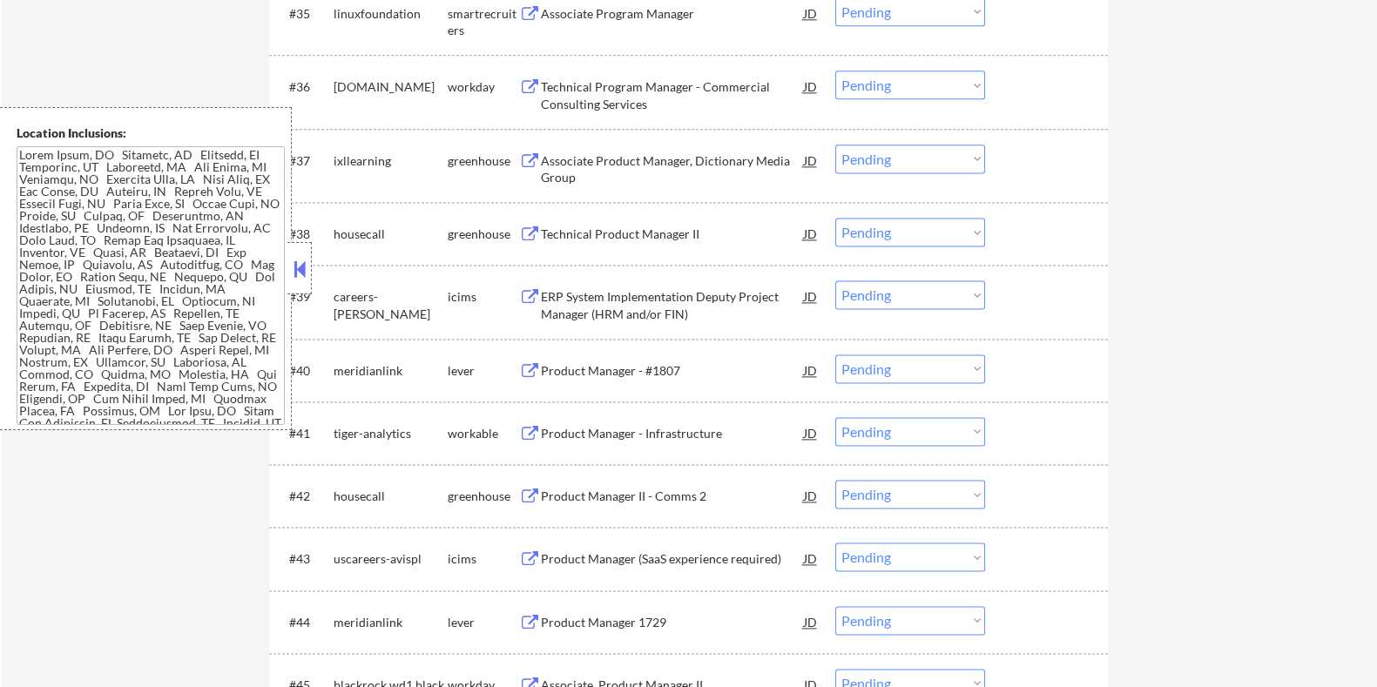
scroll to position [2938, 0]
click at [640, 367] on div "Product Manager - #1807" at bounding box center [671, 370] width 263 height 17
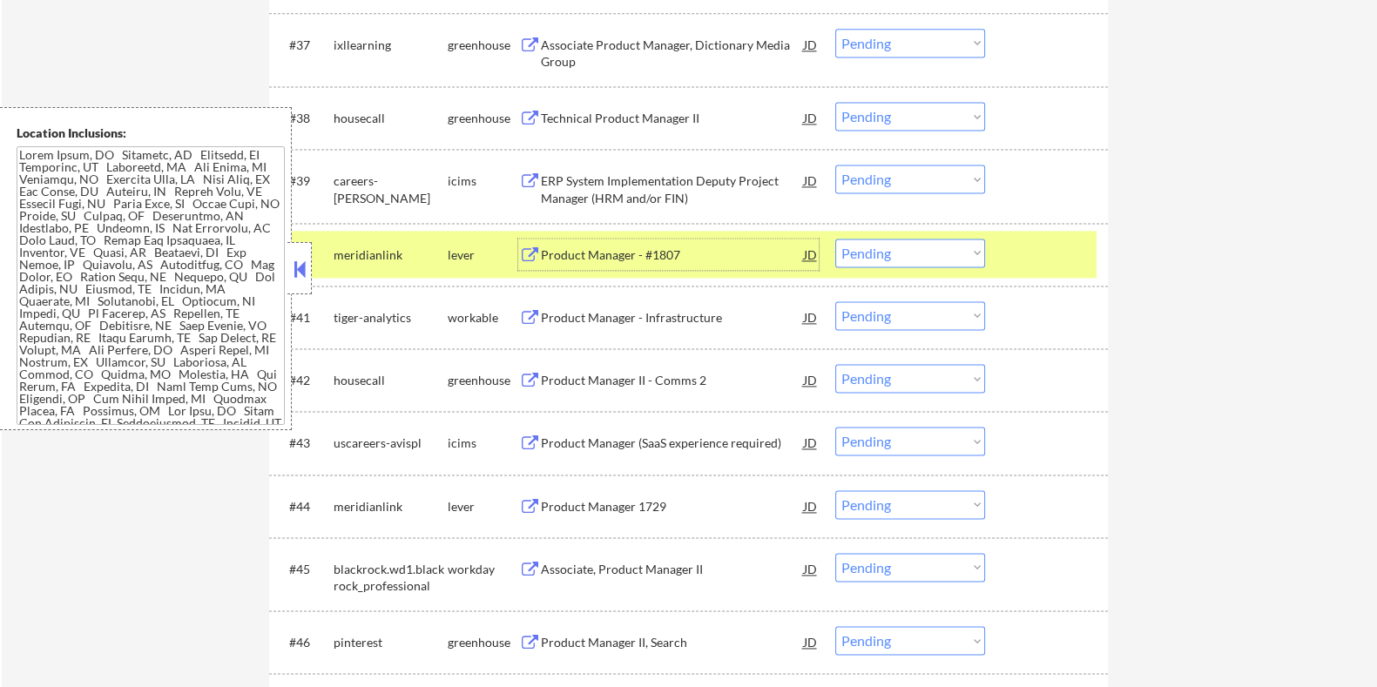
scroll to position [3156, 0]
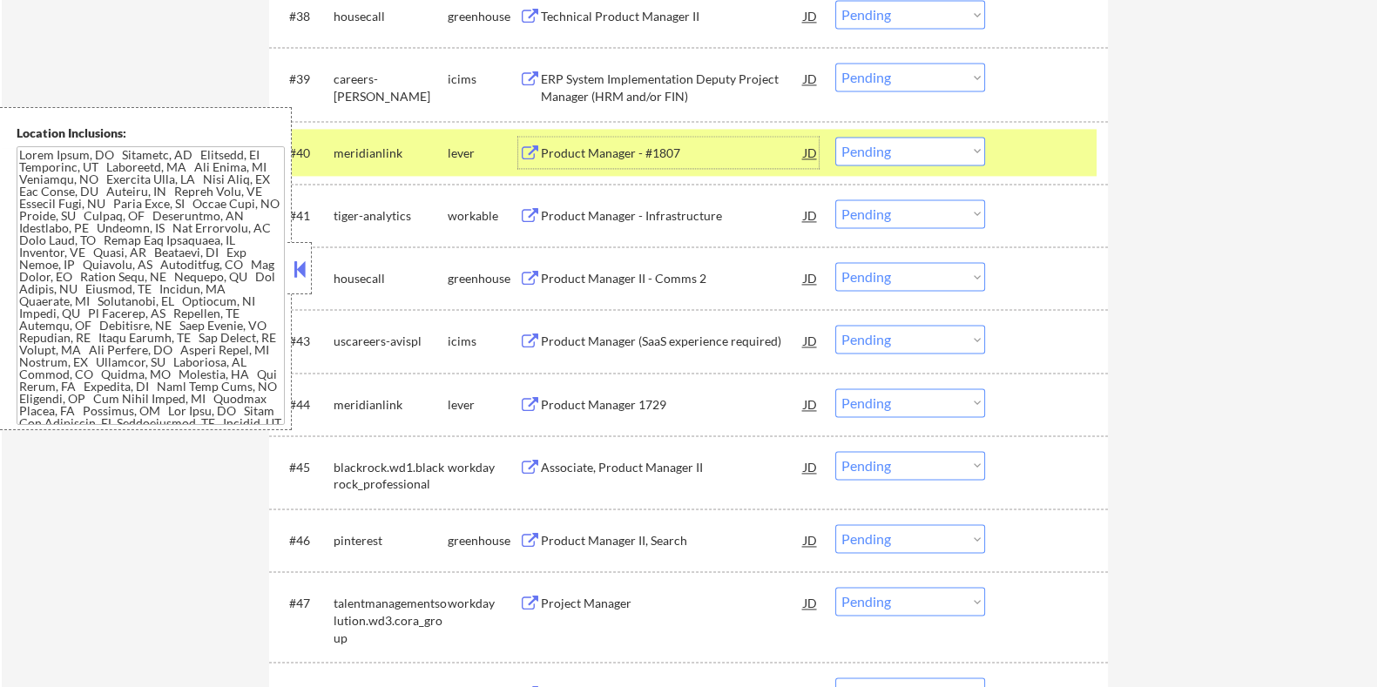
click at [637, 404] on div "Product Manager 1729" at bounding box center [671, 404] width 263 height 17
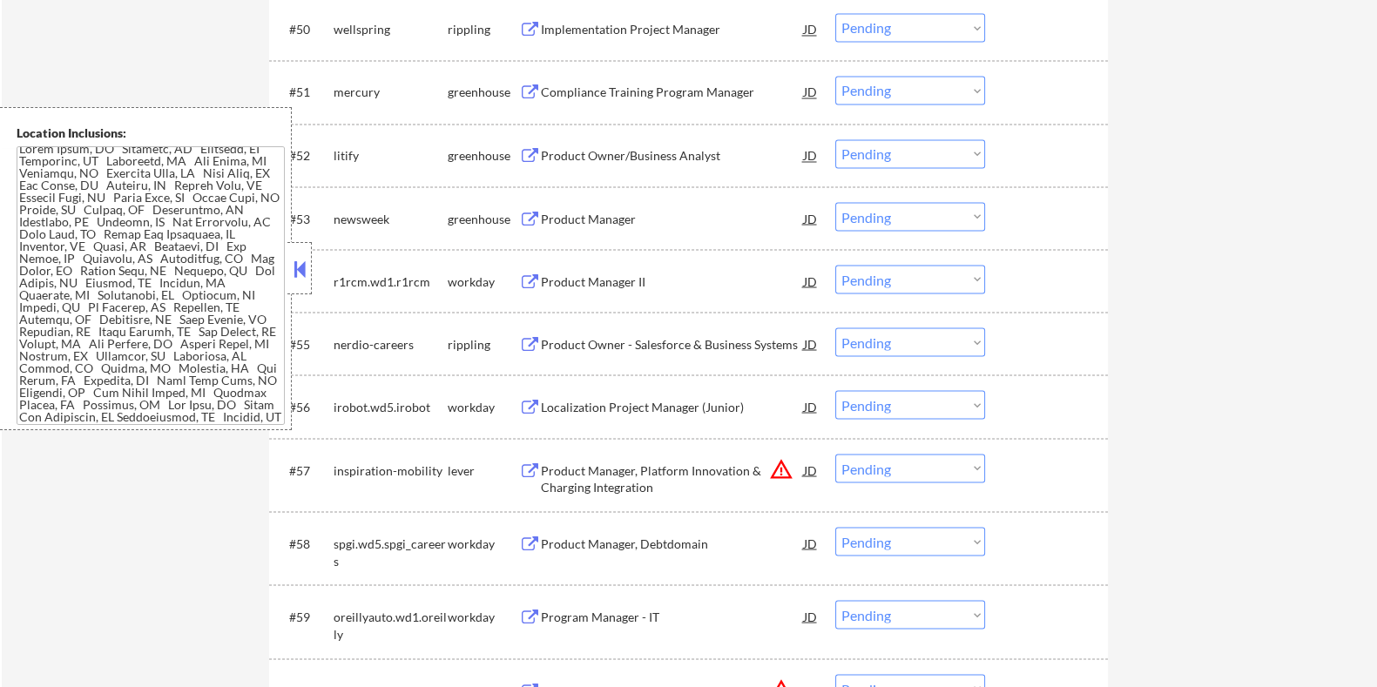
scroll to position [0, 0]
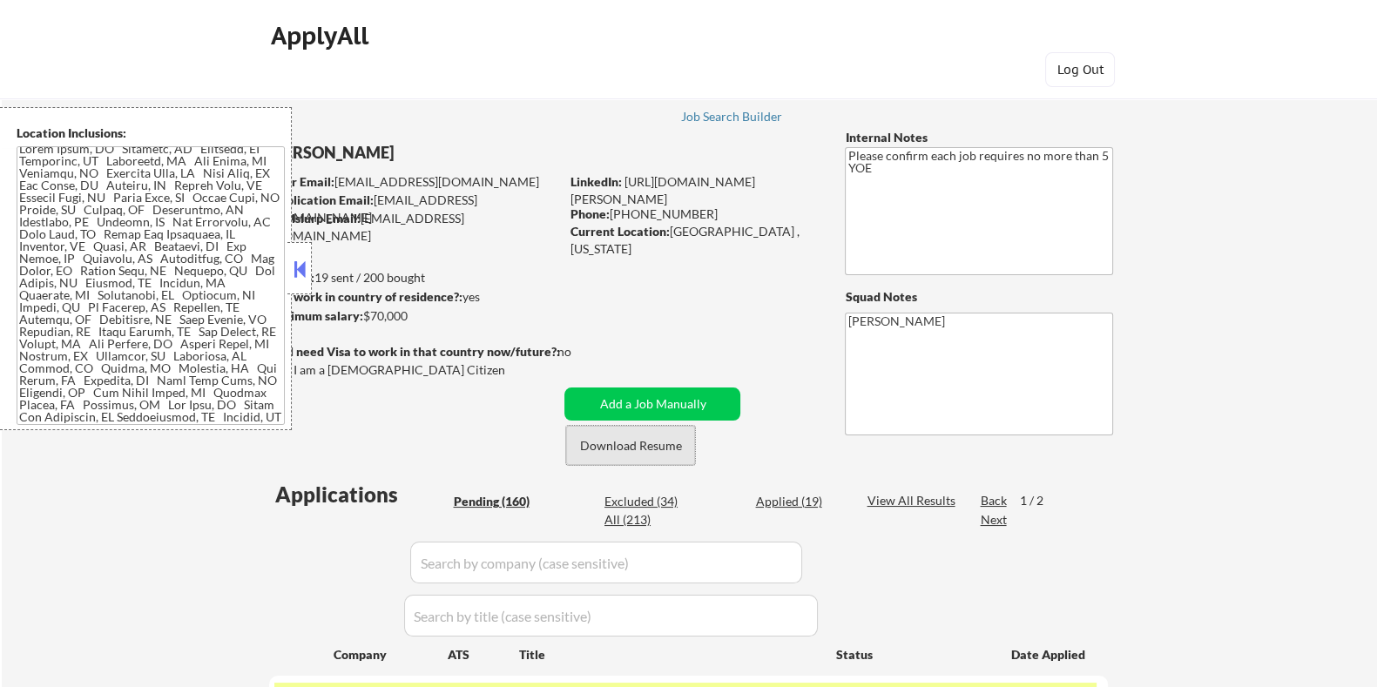
click at [677, 445] on button "Download Resume" at bounding box center [630, 445] width 129 height 39
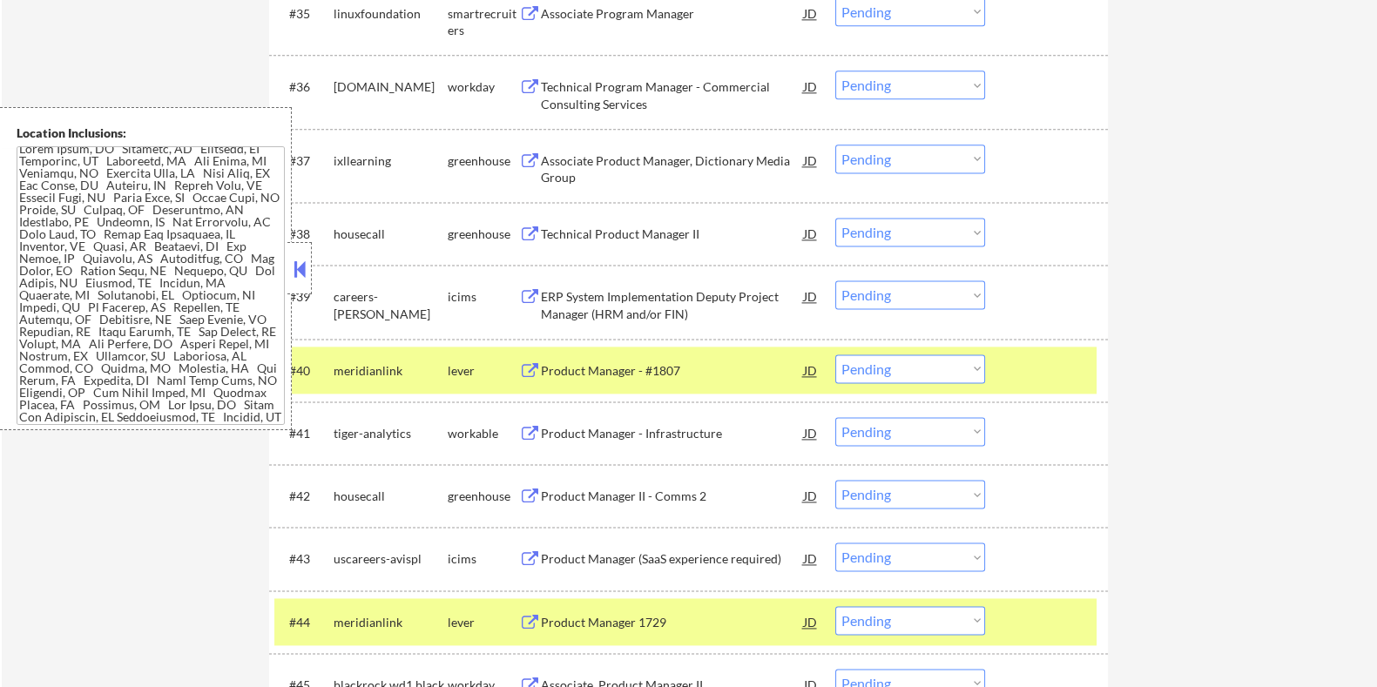
scroll to position [2938, 0]
click at [914, 625] on select "Choose an option... Pending Applied Excluded (Questions) Excluded (Expired) Exc…" at bounding box center [910, 620] width 150 height 29
click at [835, 606] on select "Choose an option... Pending Applied Excluded (Questions) Excluded (Expired) Exc…" at bounding box center [910, 620] width 150 height 29
select select ""pending""
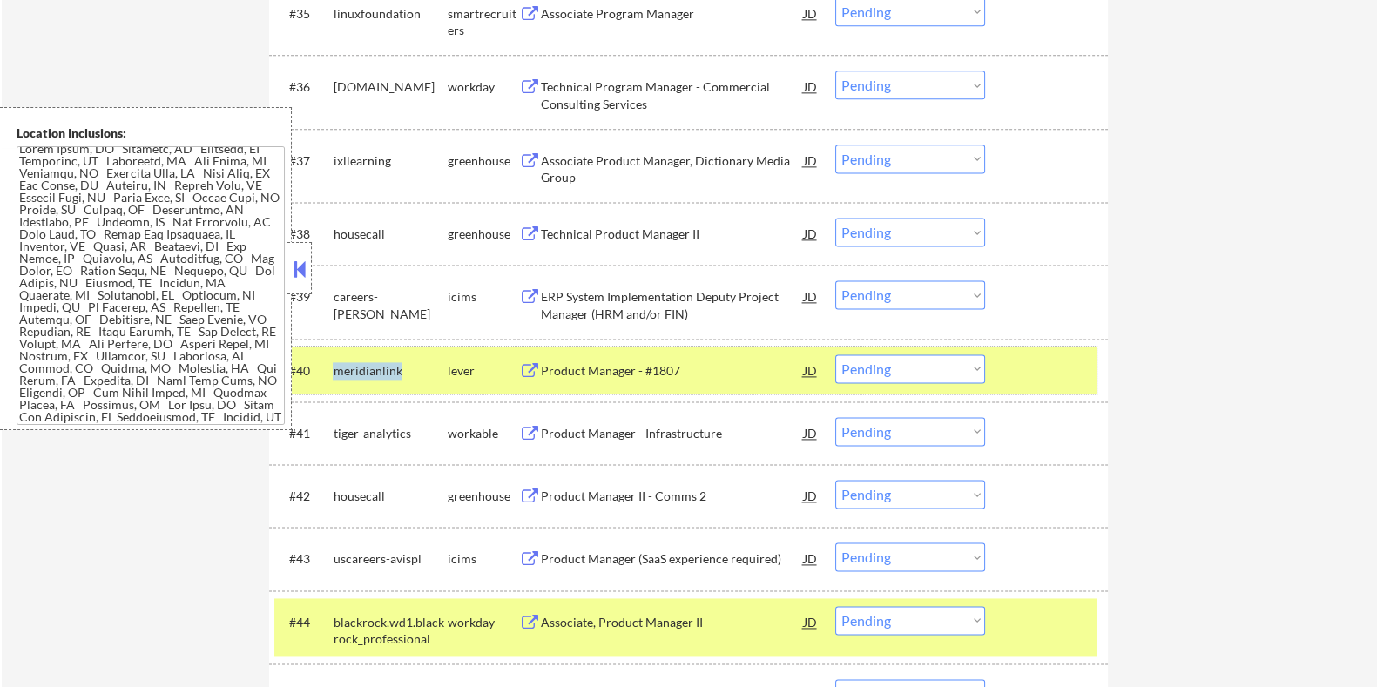
drag, startPoint x: 401, startPoint y: 367, endPoint x: 335, endPoint y: 369, distance: 65.4
click at [335, 369] on div "meridianlink" at bounding box center [390, 370] width 114 height 17
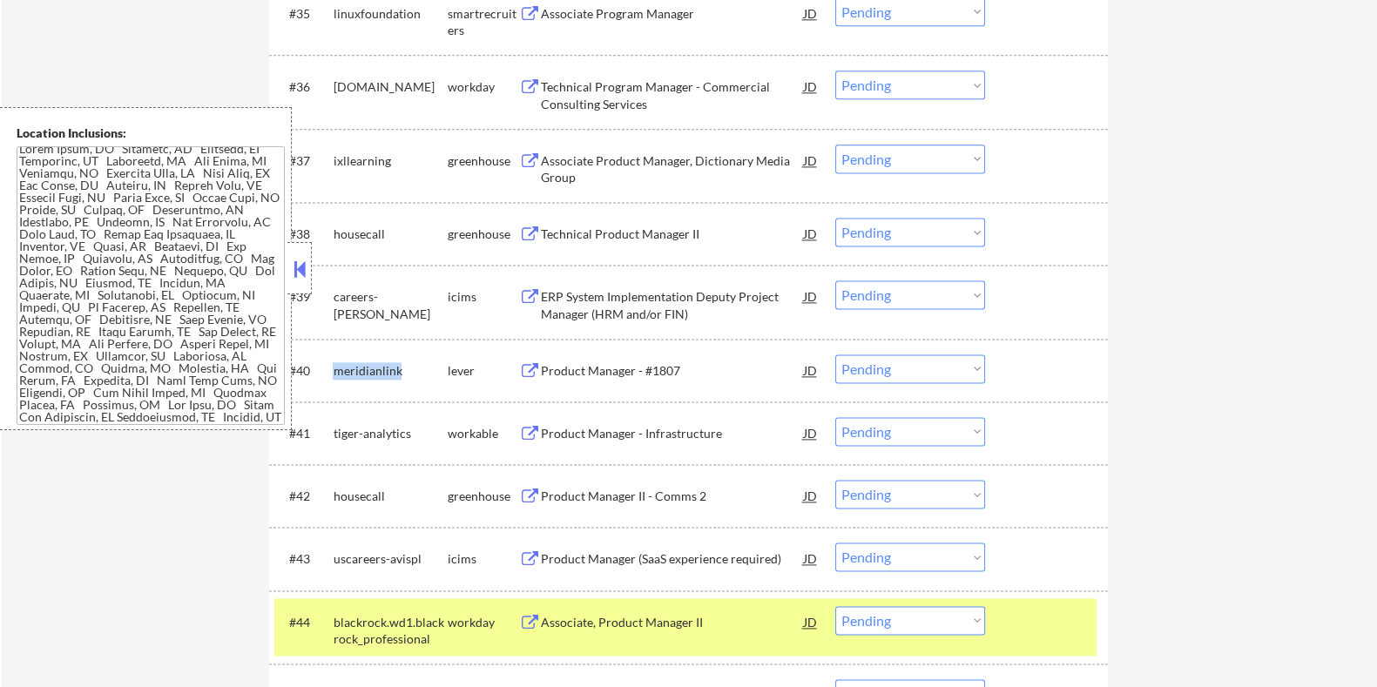
copy div "meridianlink"
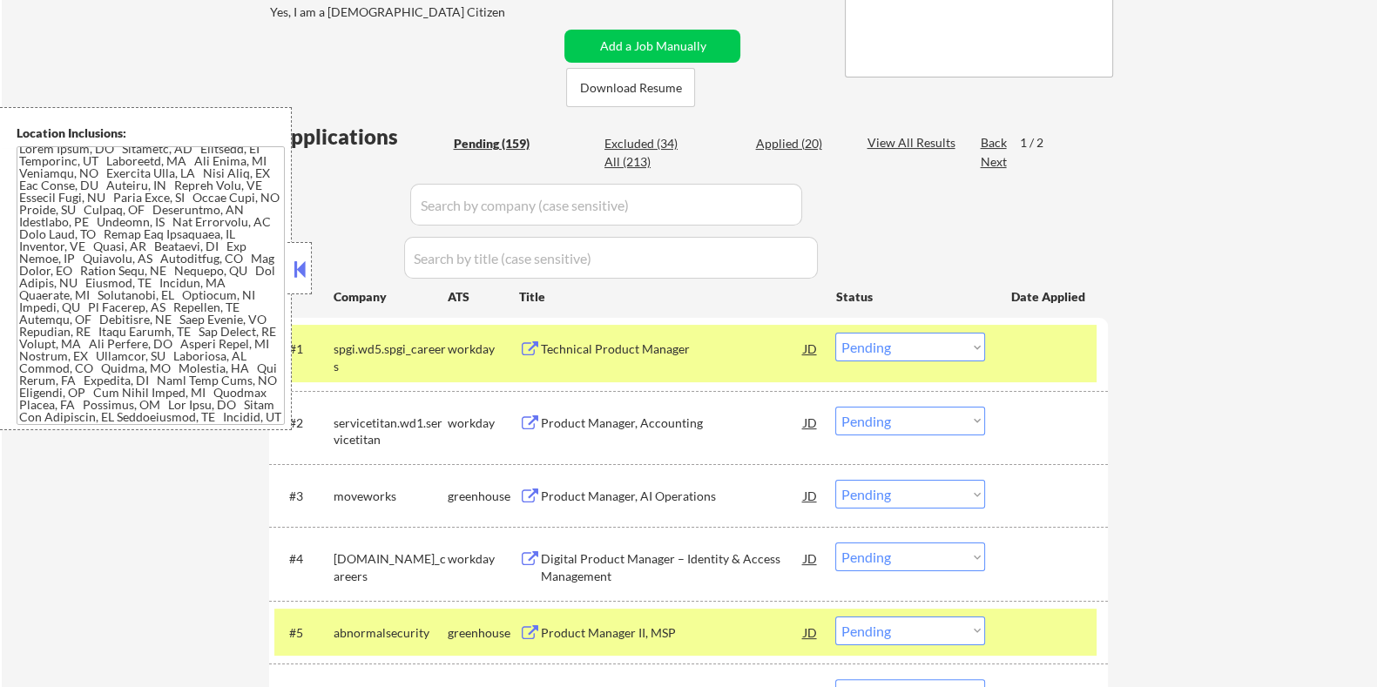
scroll to position [217, 0]
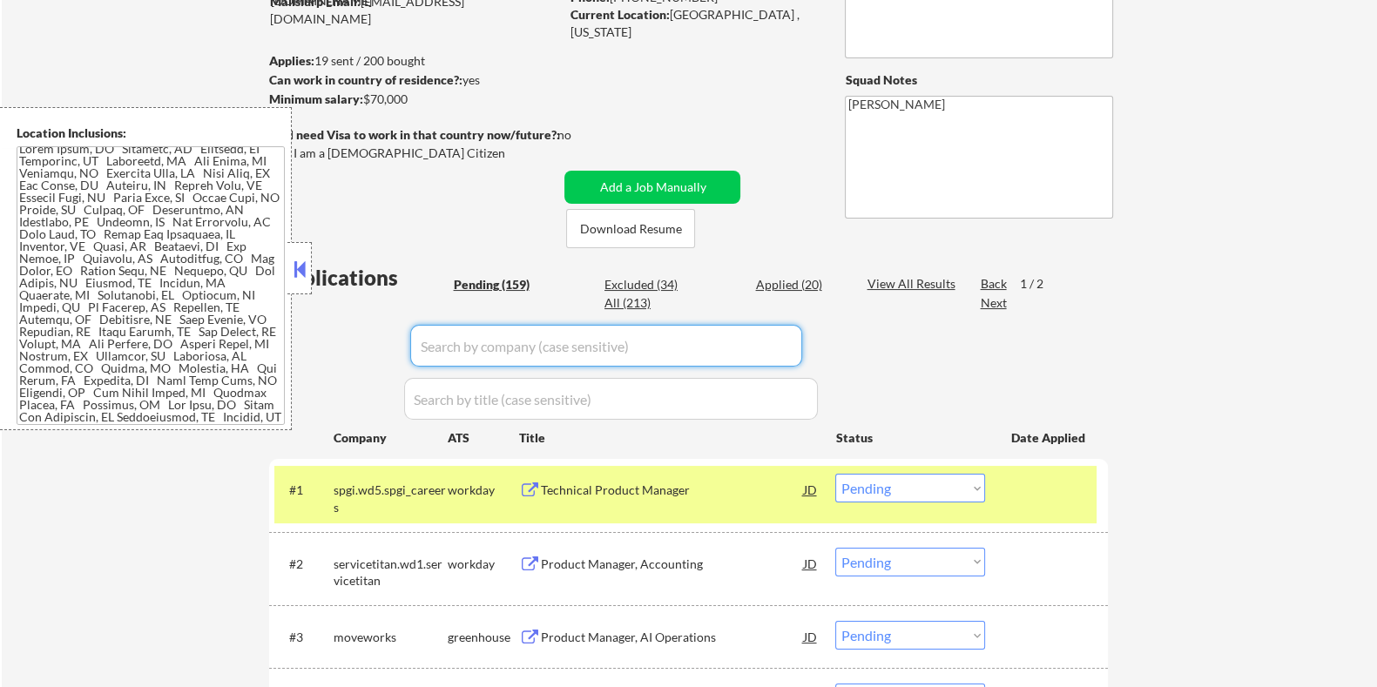
click at [463, 342] on input "input" at bounding box center [606, 346] width 392 height 42
paste input "meridianlink"
type input "meridianlink"
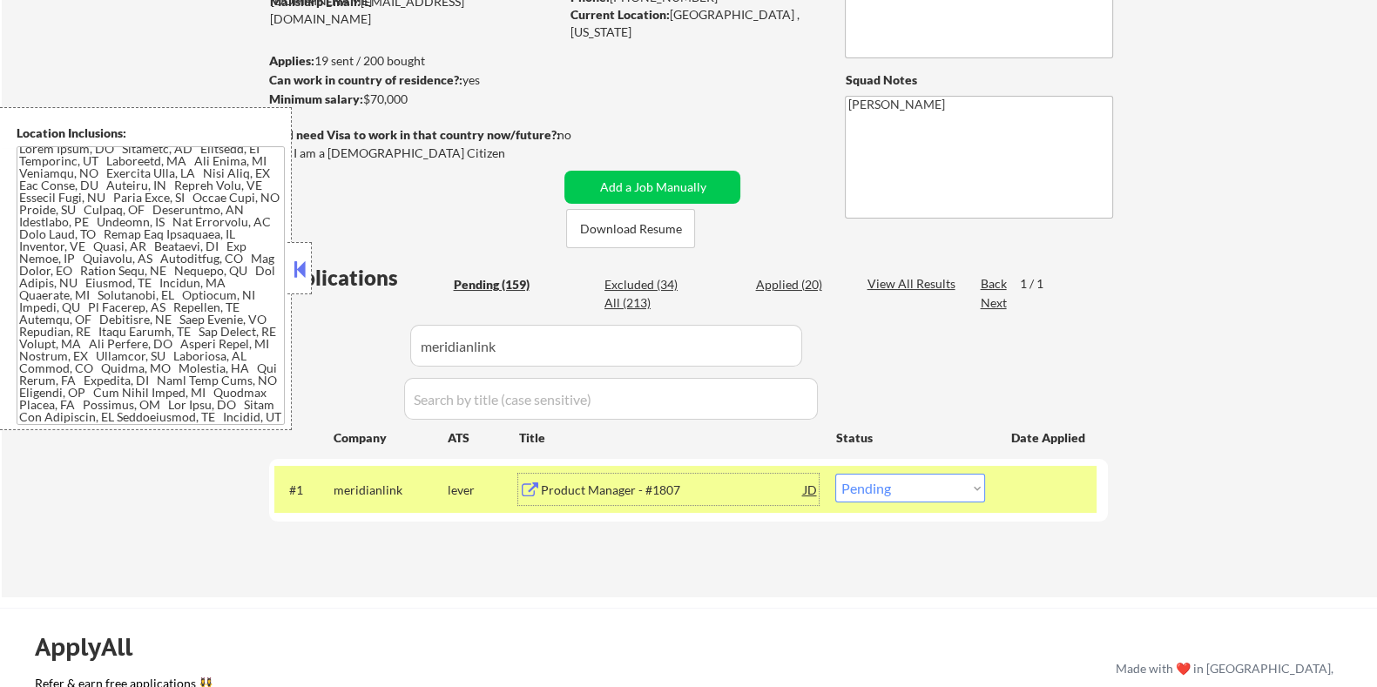
click at [621, 502] on div "Product Manager - #1807" at bounding box center [671, 489] width 263 height 31
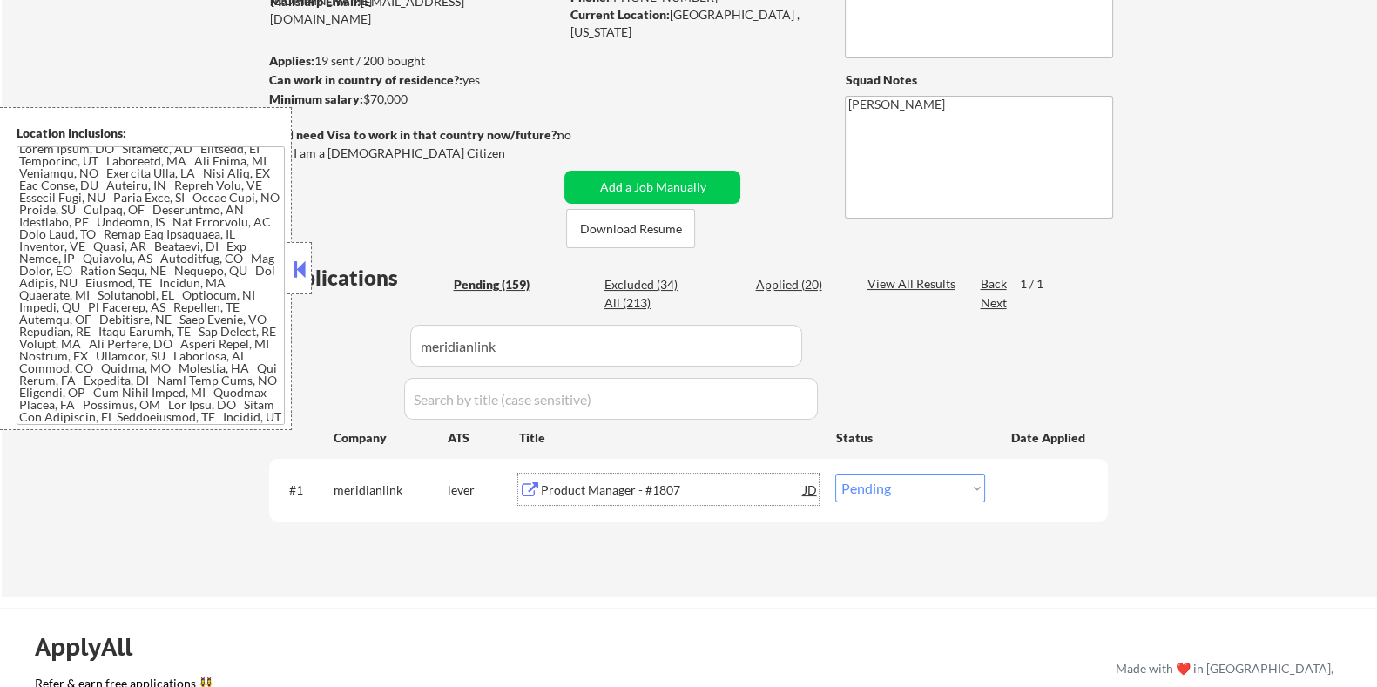
click at [871, 496] on select "Choose an option... Pending Applied Excluded (Questions) Excluded (Expired) Exc…" at bounding box center [910, 488] width 150 height 29
select select ""applied""
click at [835, 474] on select "Choose an option... Pending Applied Excluded (Questions) Excluded (Expired) Exc…" at bounding box center [910, 488] width 150 height 29
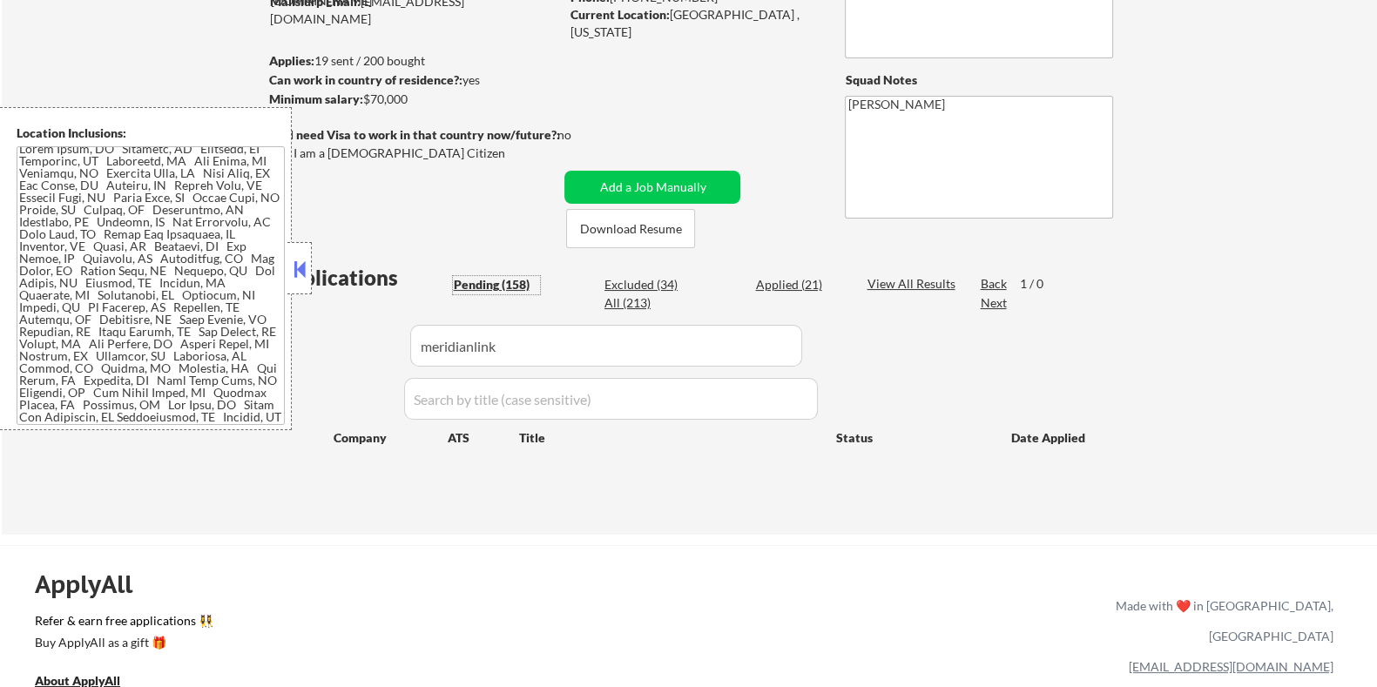
click at [470, 284] on div "Pending (158)" at bounding box center [496, 284] width 87 height 17
drag, startPoint x: 544, startPoint y: 341, endPoint x: 244, endPoint y: 341, distance: 300.4
click at [244, 341] on body "← Return to /applysquad Mailslurp Inbox Job Search Builder [PERSON_NAME] User E…" at bounding box center [688, 126] width 1377 height 687
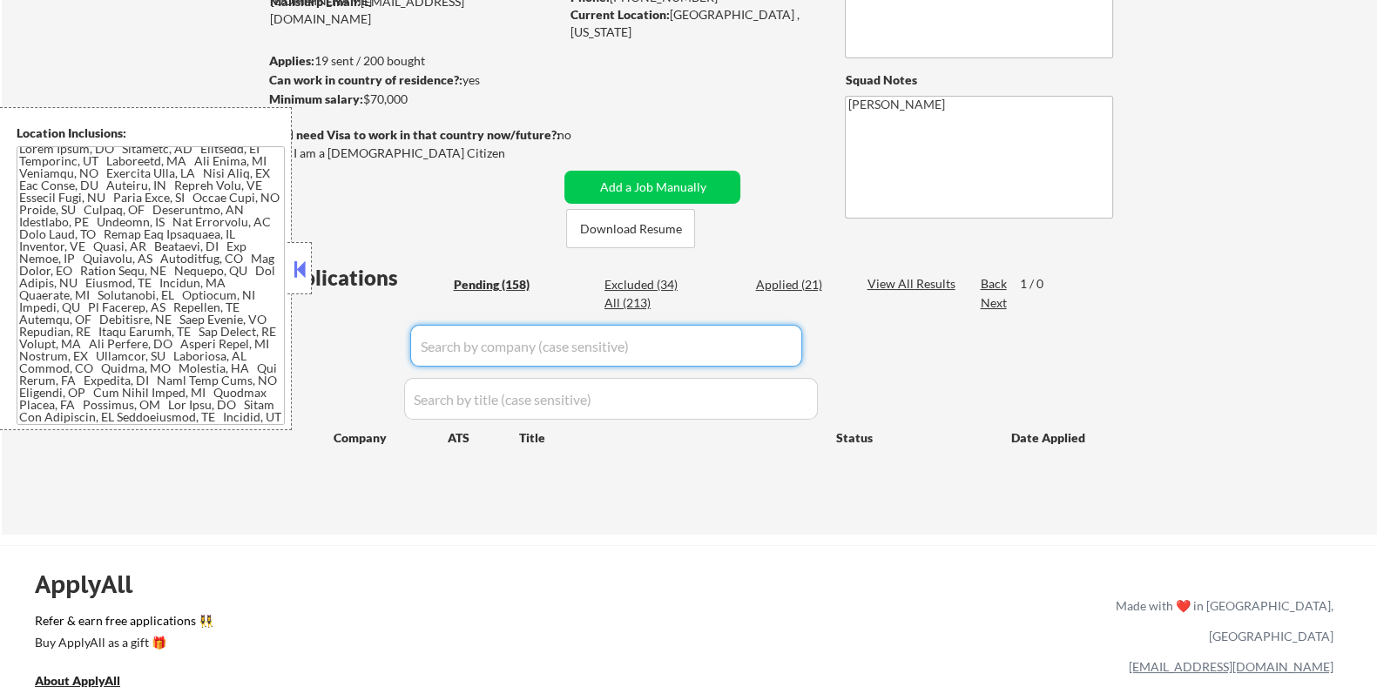
select select ""pending""
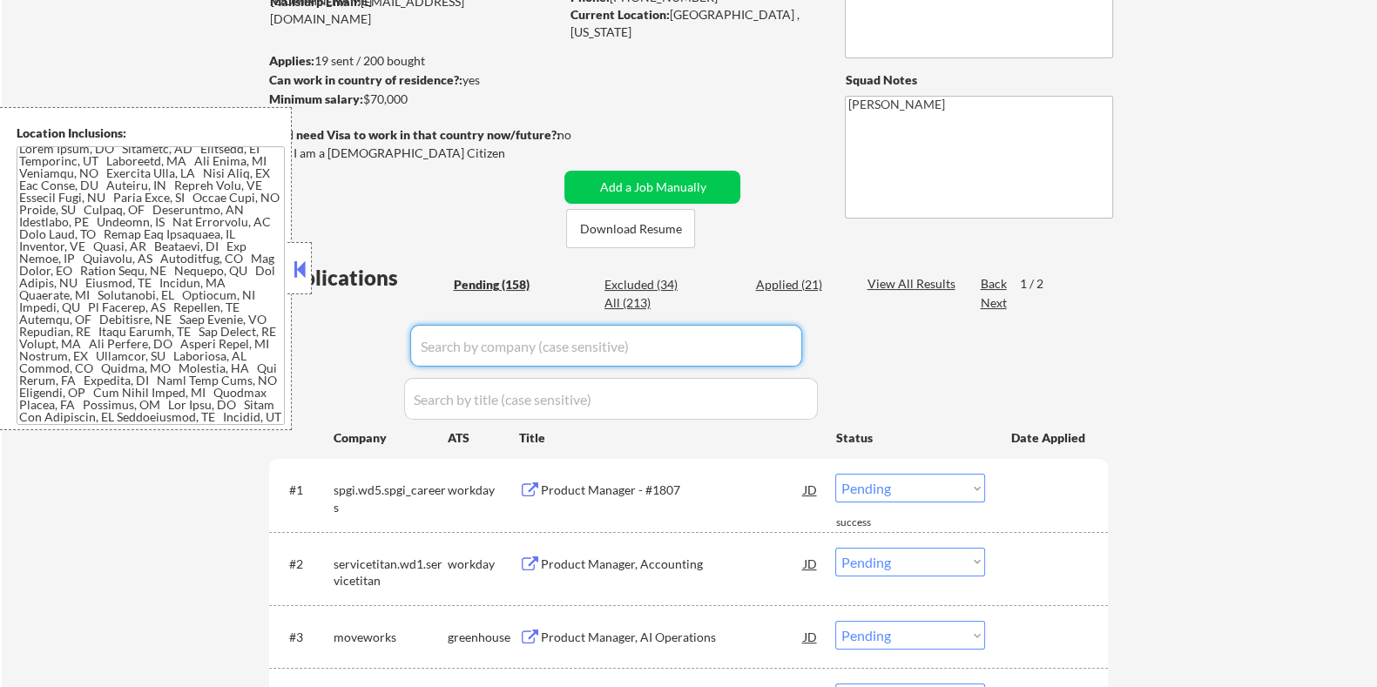
click at [479, 286] on div "Pending (158)" at bounding box center [496, 284] width 87 height 17
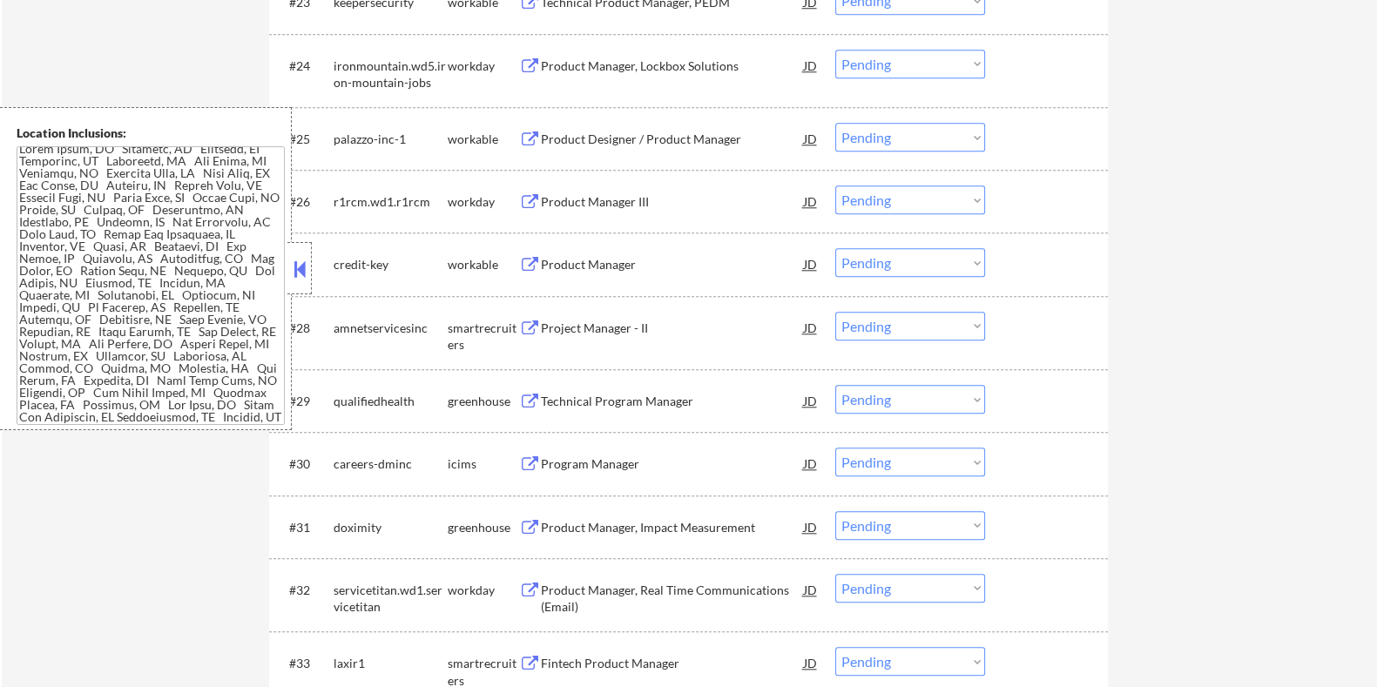
scroll to position [2286, 0]
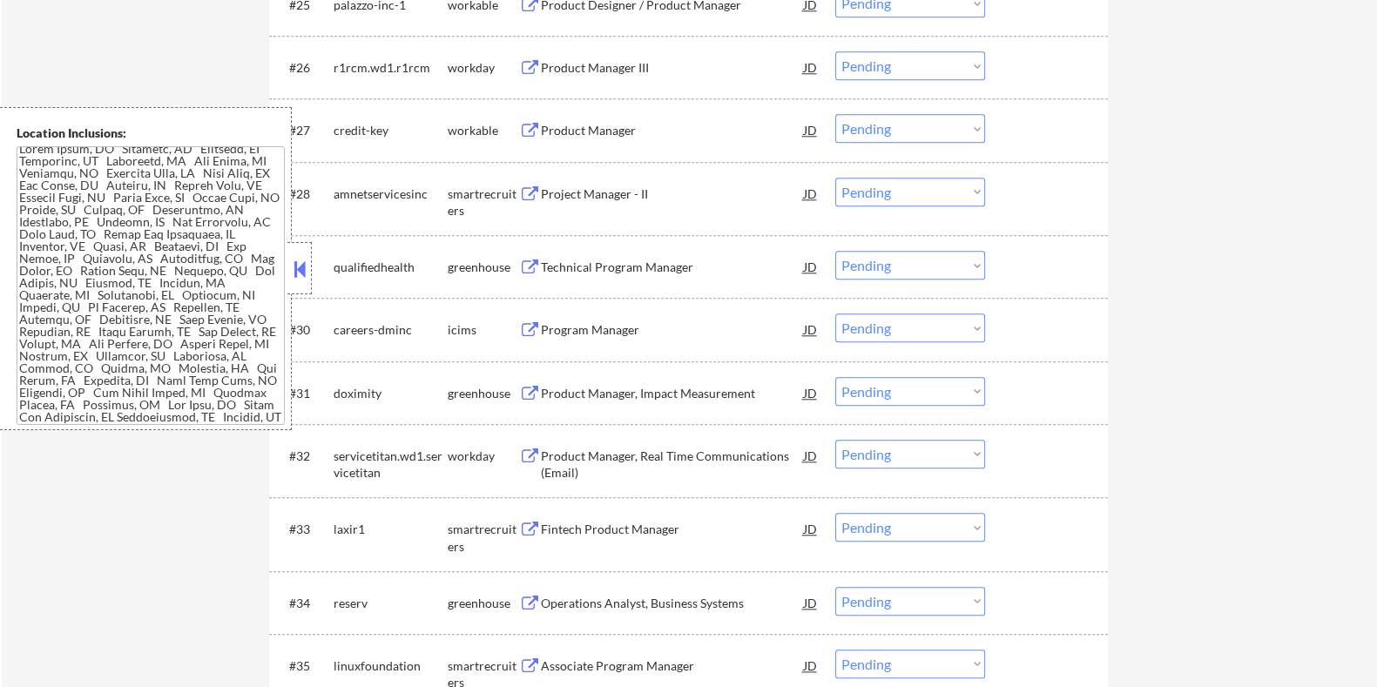
click at [575, 526] on div "Fintech Product Manager" at bounding box center [671, 529] width 263 height 17
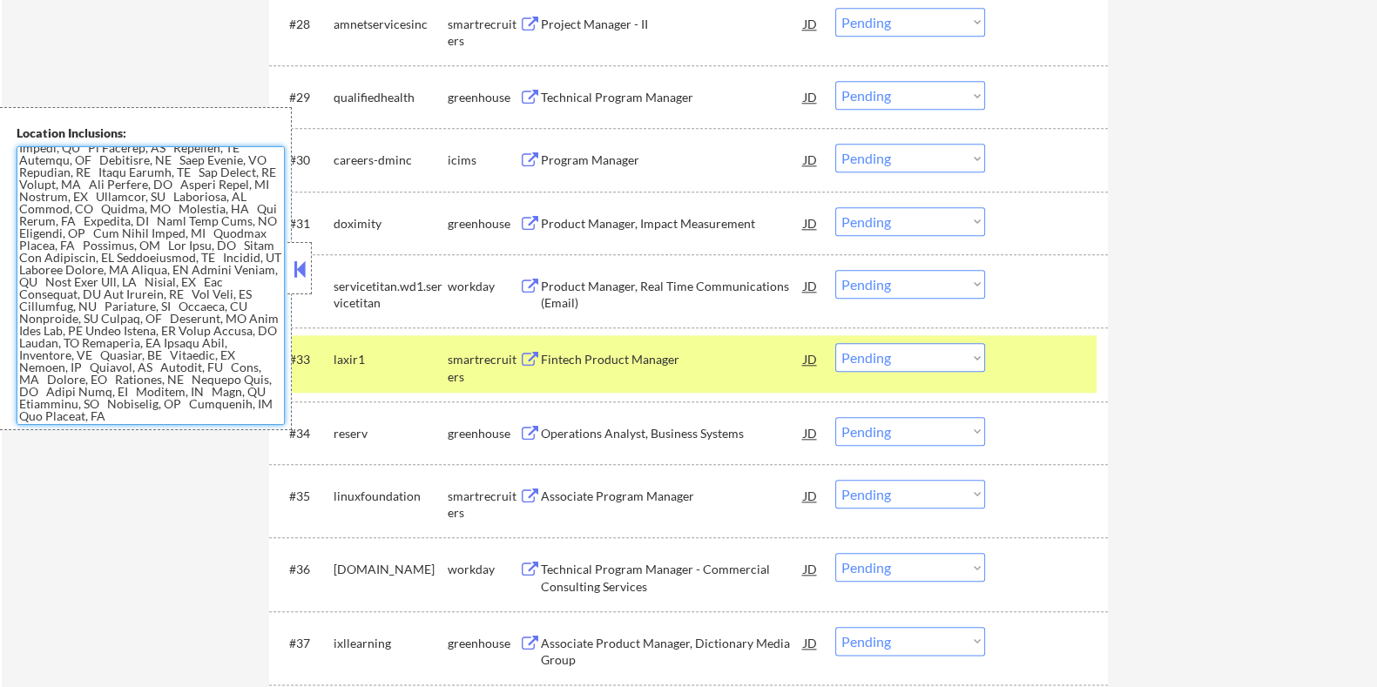
scroll to position [2504, 0]
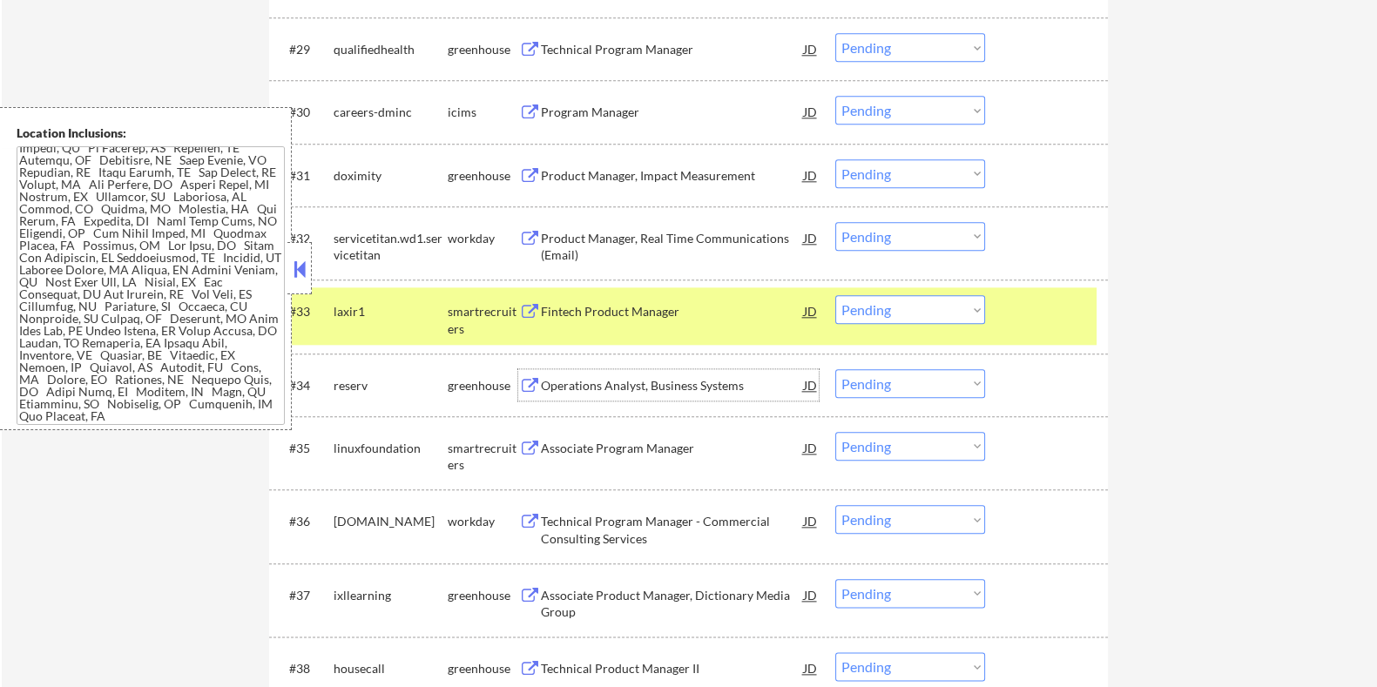
click at [559, 389] on div "Operations Analyst, Business Systems" at bounding box center [671, 385] width 263 height 17
